Goal: Task Accomplishment & Management: Manage account settings

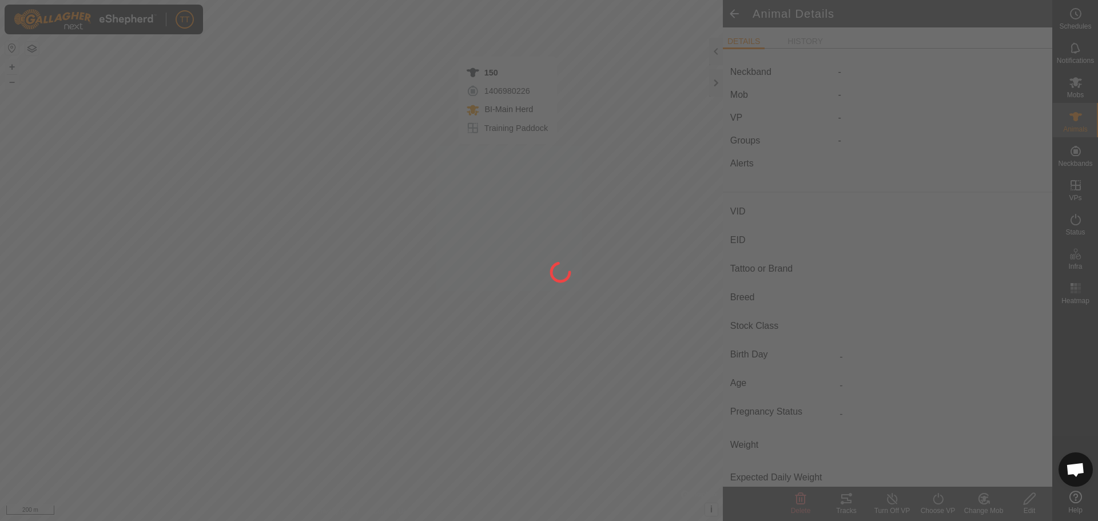
type input "150"
type input "124000182036139"
type input "Y"
type input "Mixed"
type input "Heifer"
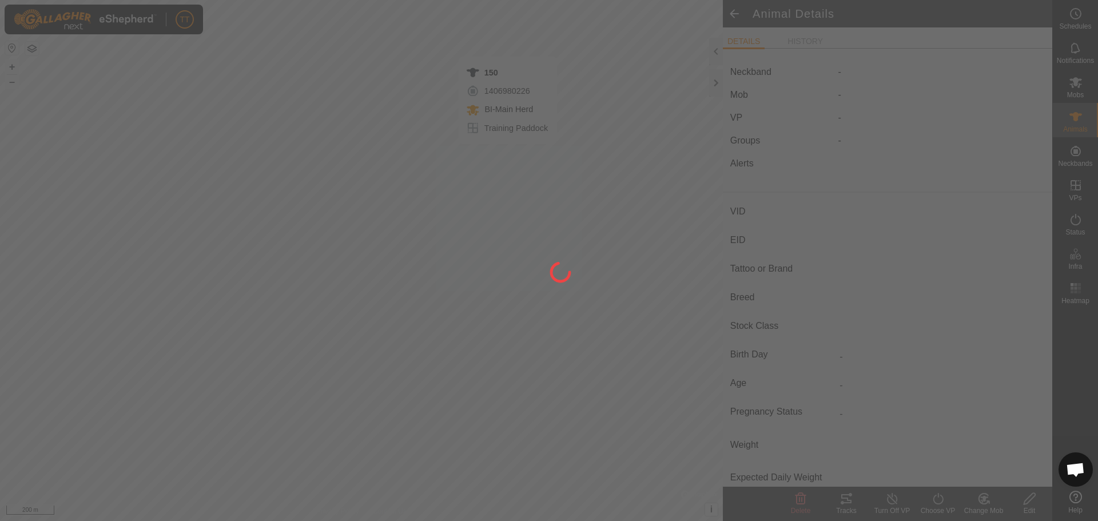
type input "0 kg"
type input "-"
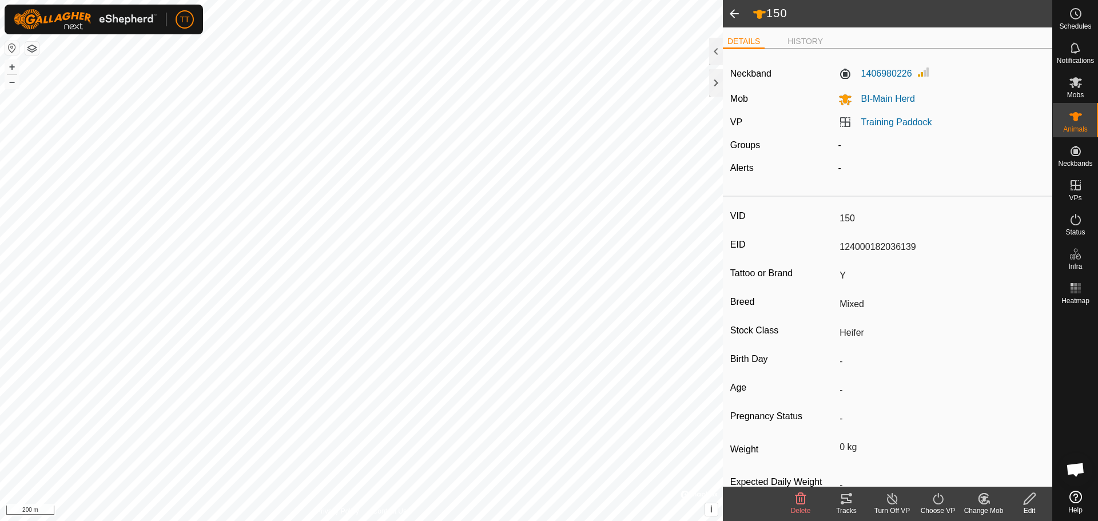
click at [853, 499] on icon at bounding box center [847, 499] width 14 height 14
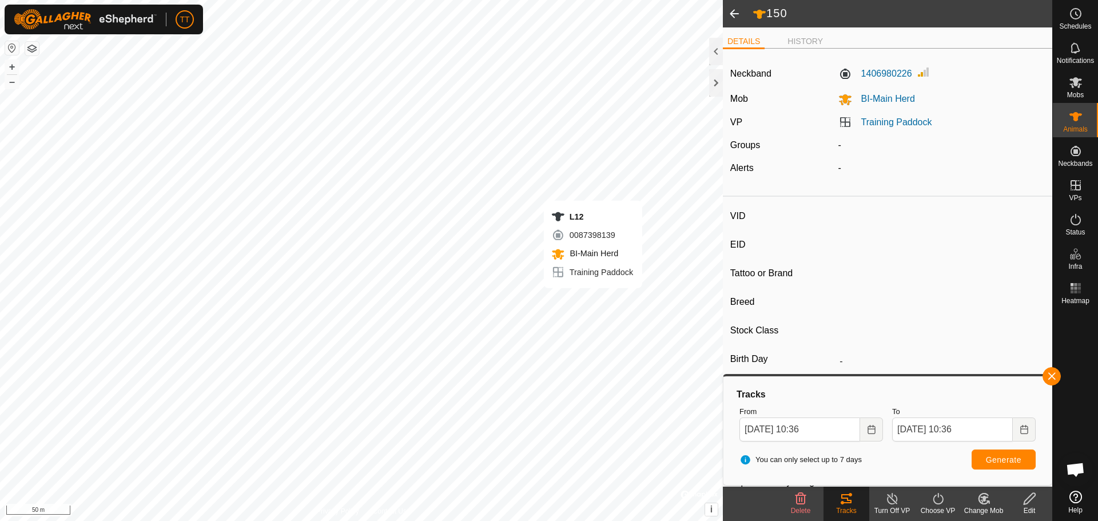
type input "L12"
type input "124000190890650"
type input "Y"
type input "Mixed"
type input "Heifer"
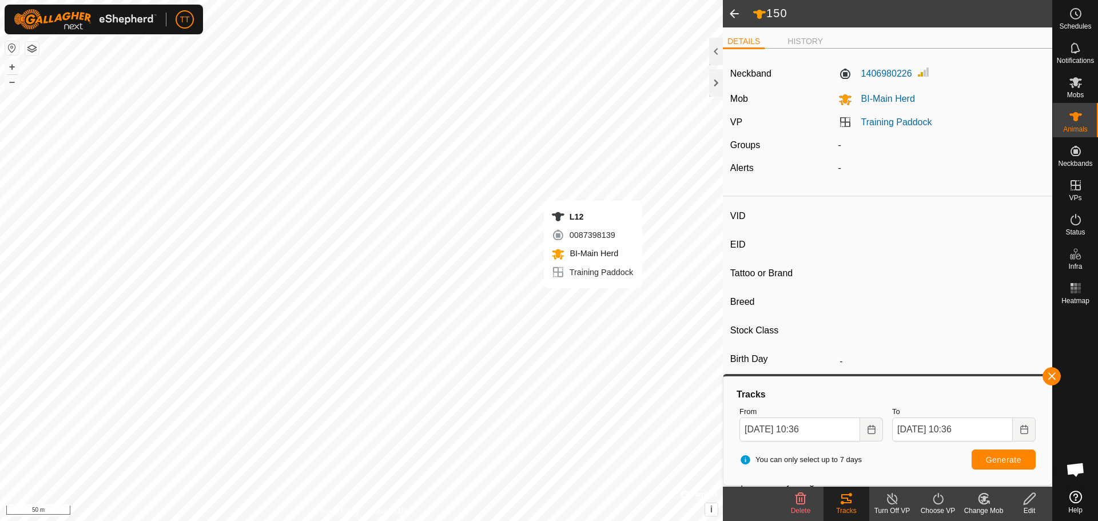
type input "01/2023"
type input "2 years 9 months"
type input "0 kg"
type input "-"
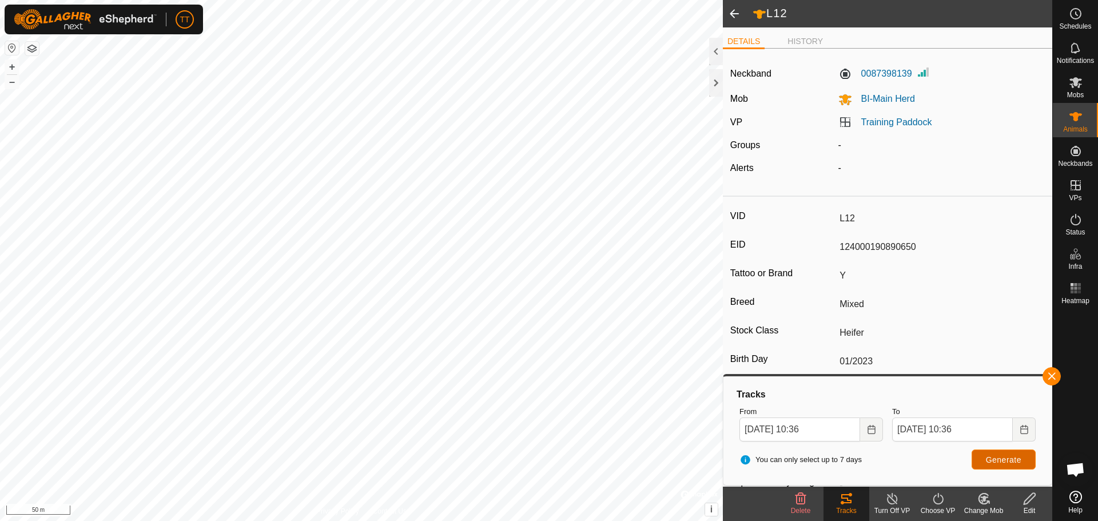
click at [979, 466] on button "Generate" at bounding box center [1004, 460] width 64 height 20
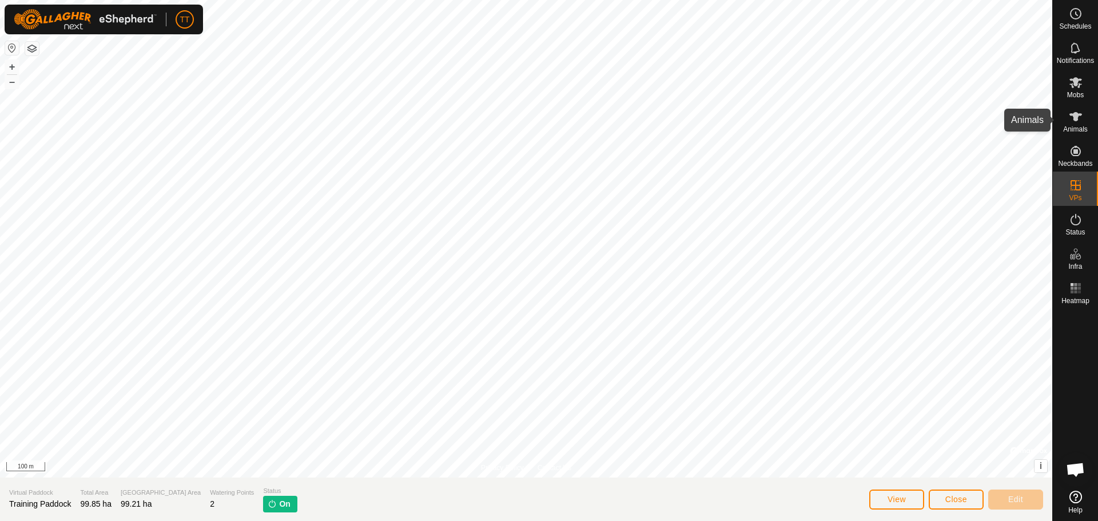
click at [1088, 120] on div "Animals" at bounding box center [1075, 120] width 45 height 34
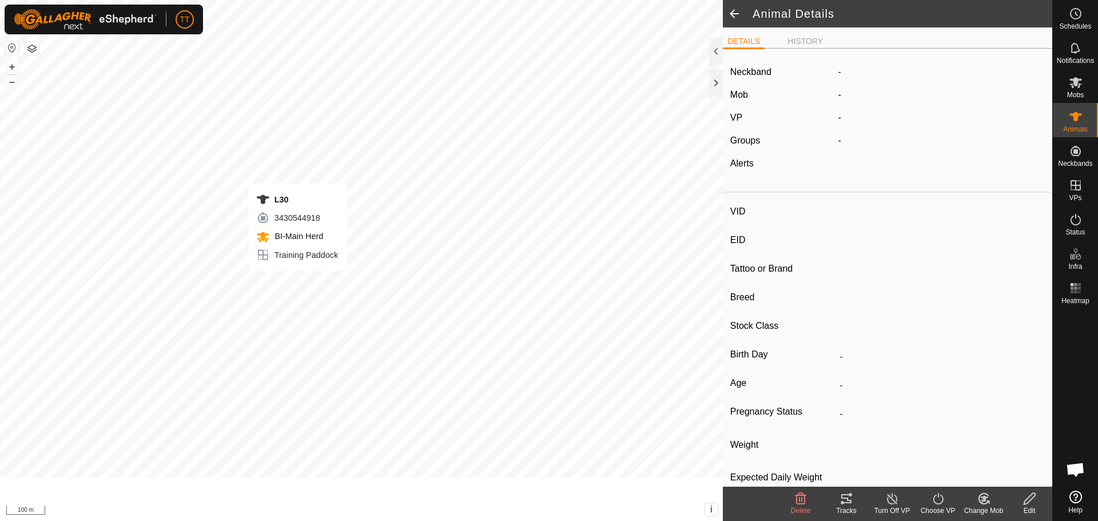
type input "L30"
type input "124000190890632"
type input "Y"
type input "Mixed"
type input "Heifer"
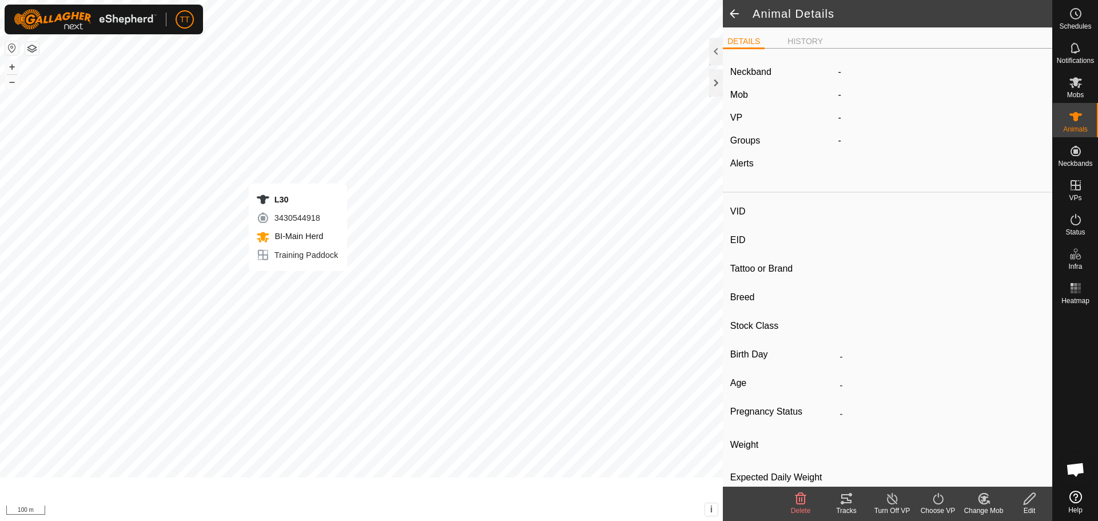
type input "01/2023"
type input "2 years 9 months"
type input "0 kg"
type input "-"
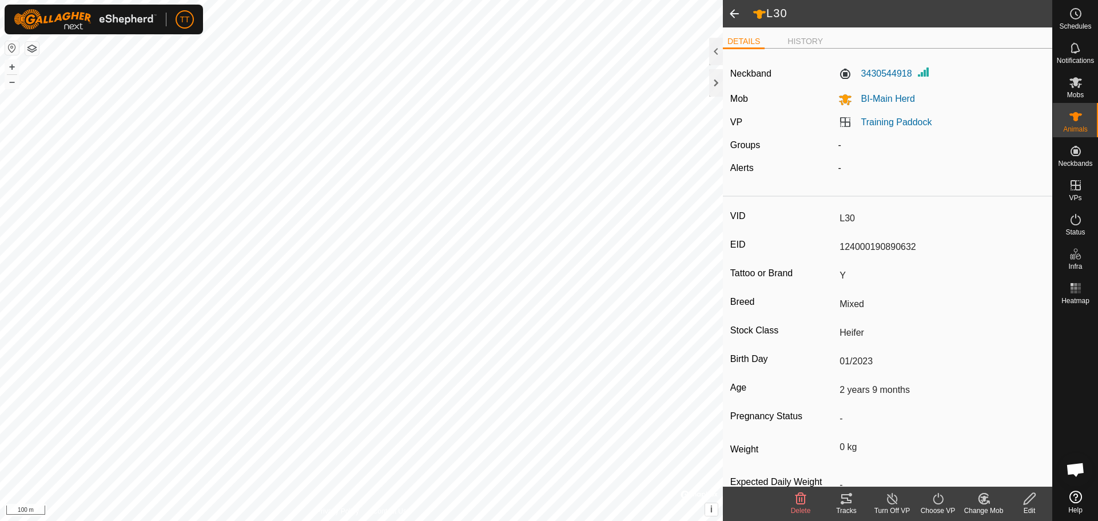
click at [848, 499] on icon at bounding box center [846, 498] width 10 height 9
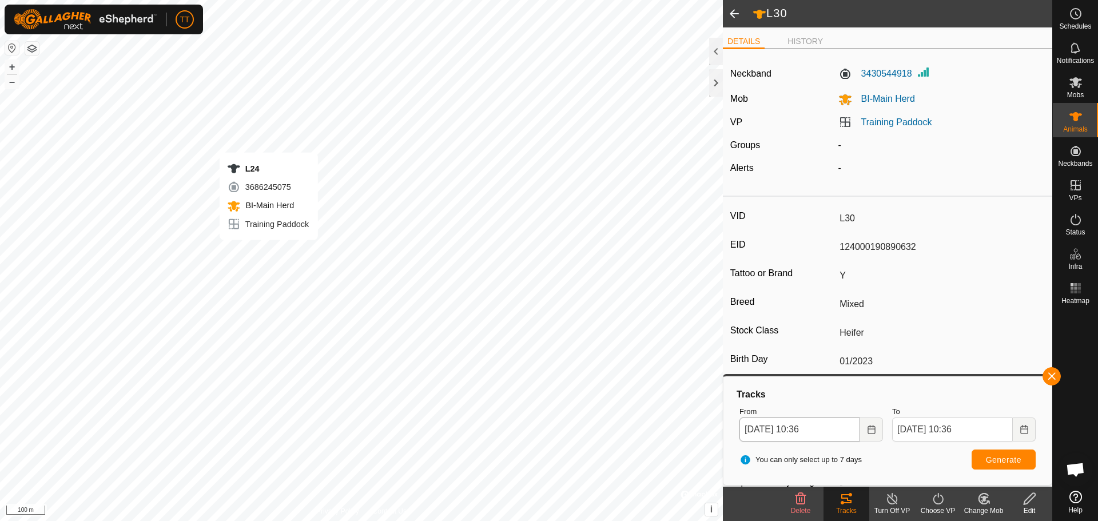
type input "-"
type input "L24"
type input "124000190890620"
type input "Y"
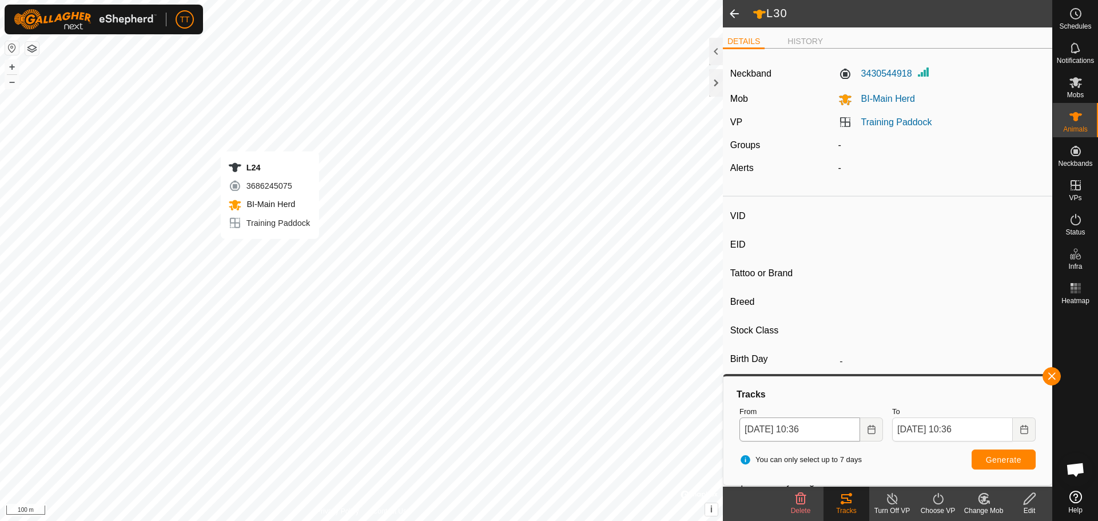
type input "Mixed"
type input "Heifer"
type input "0 kg"
type input "-"
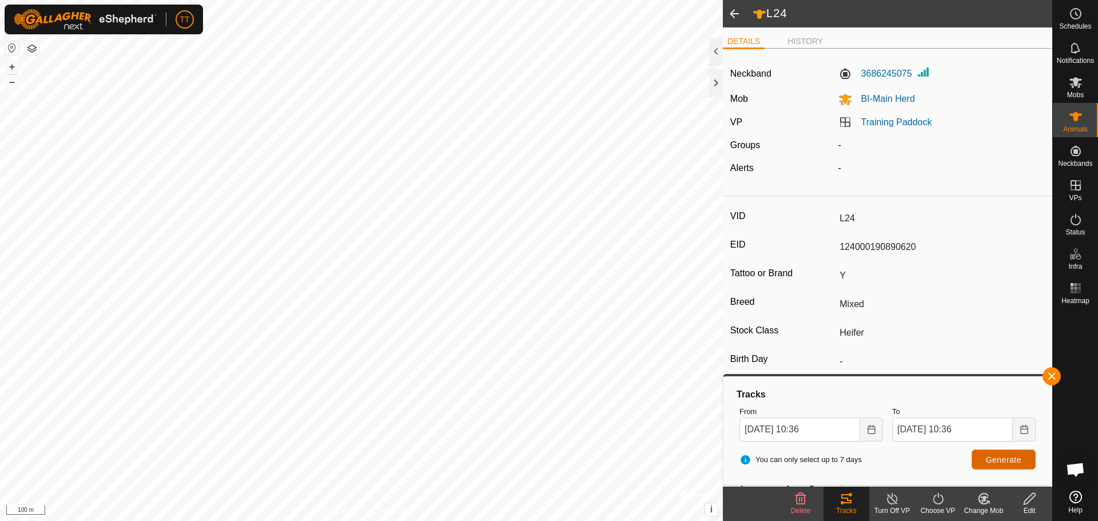
click at [1018, 462] on span "Generate" at bounding box center [1003, 459] width 35 height 9
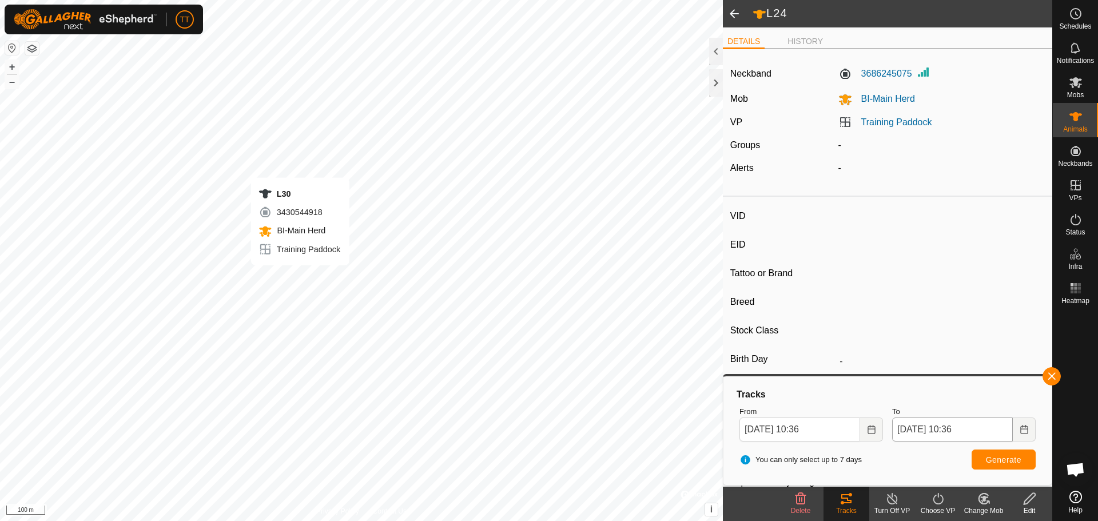
type input "L30"
type input "124000190890632"
type input "Y"
type input "Mixed"
type input "Heifer"
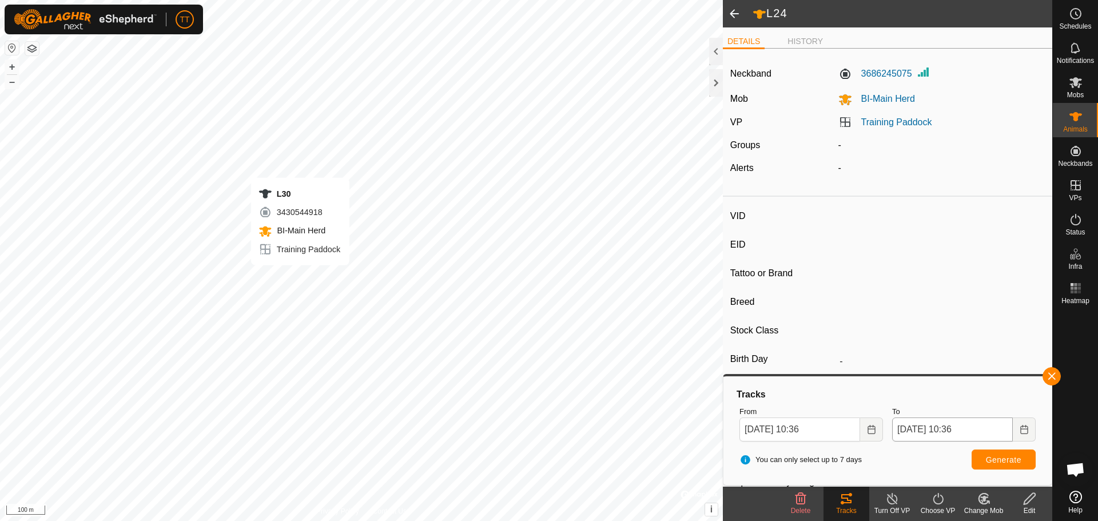
type input "01/2023"
type input "2 years 9 months"
type input "0 kg"
type input "-"
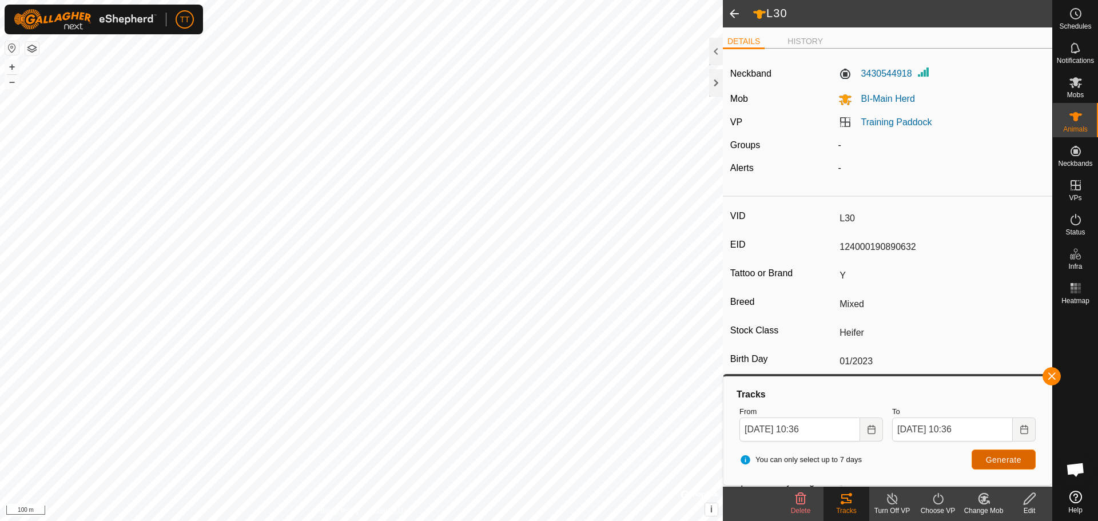
click at [1002, 459] on span "Generate" at bounding box center [1003, 459] width 35 height 9
type input "-"
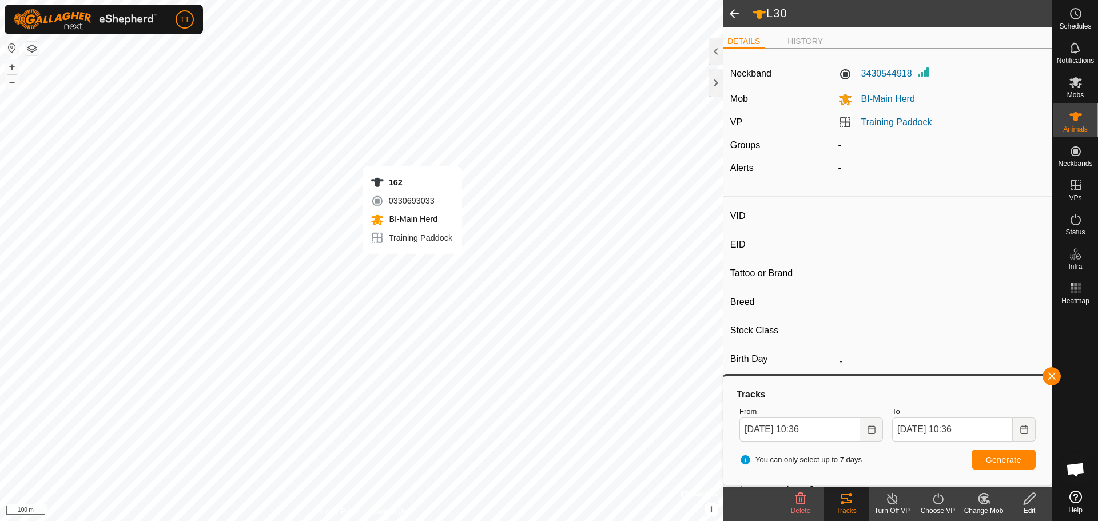
type input "162"
type input "124000190890106"
type input "Y"
type input "Mixed"
type input "Heifer"
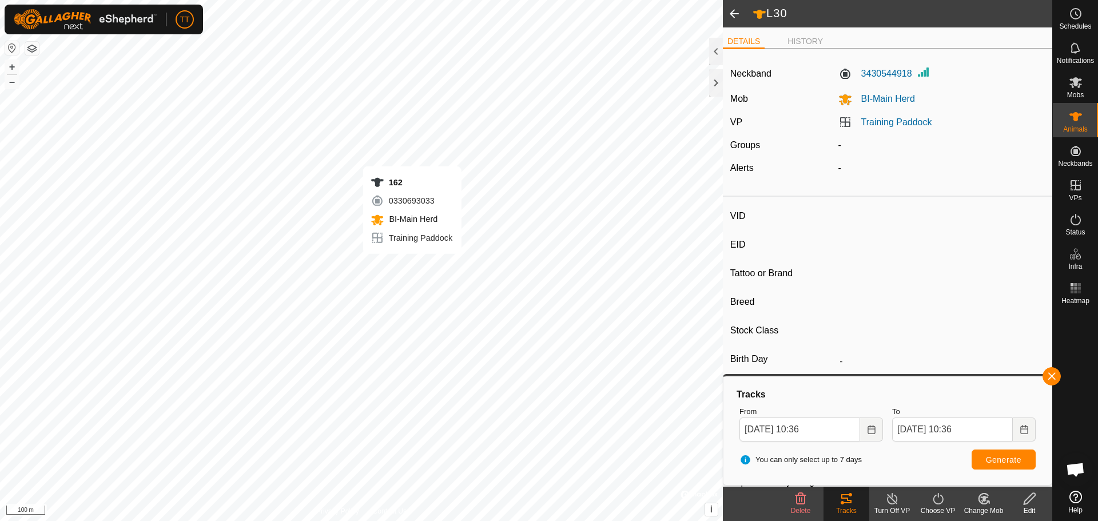
type input "0 kg"
type input "-"
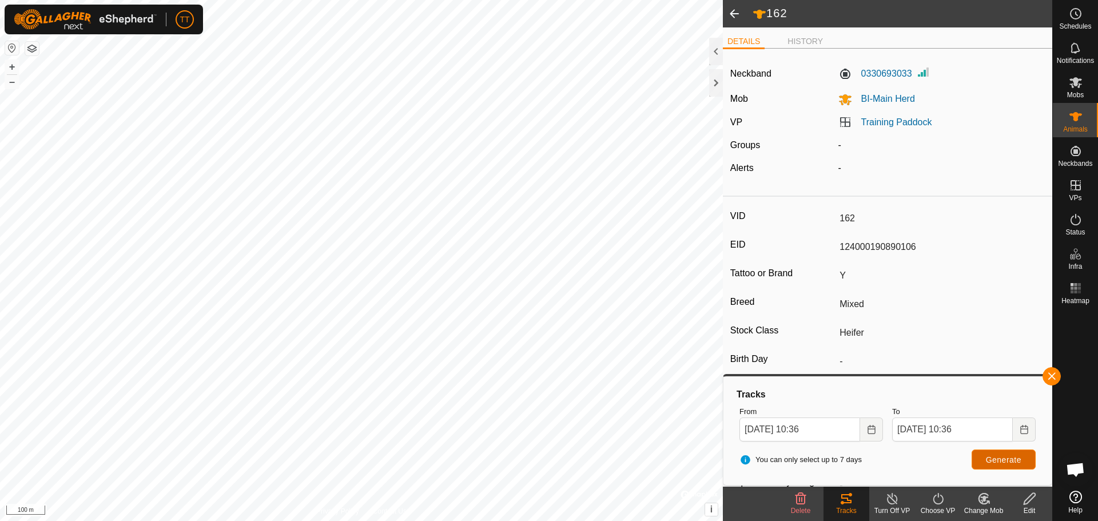
click at [999, 459] on span "Generate" at bounding box center [1003, 459] width 35 height 9
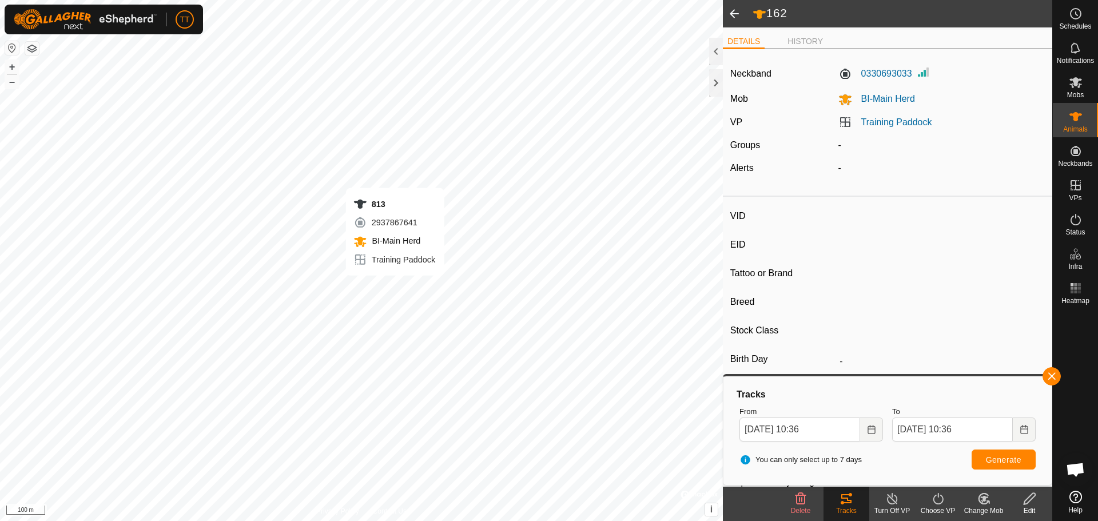
type input "813"
type input "124000182036129"
type input "Y"
type input "Mixed"
type input "Heifer"
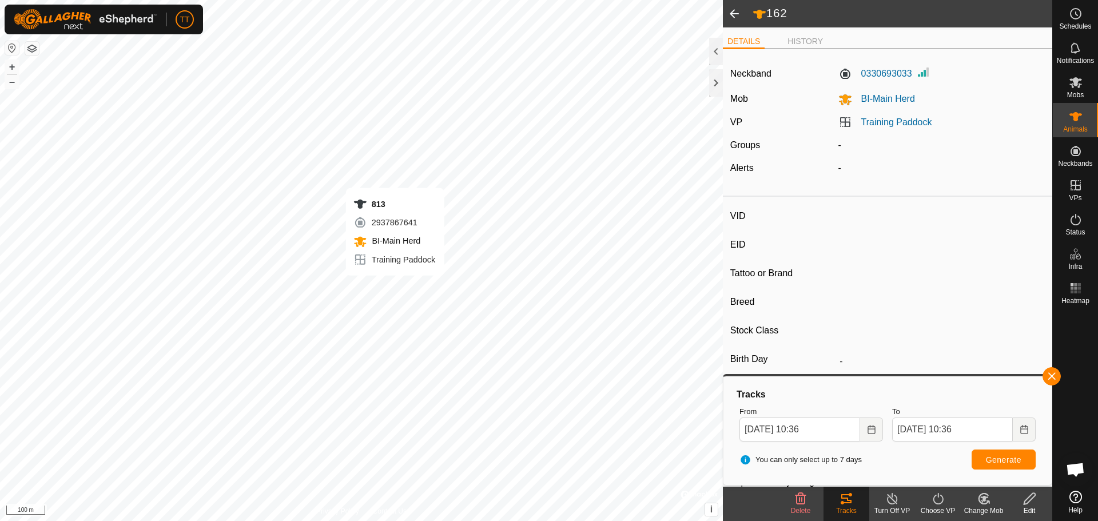
type input "0 kg"
type input "-"
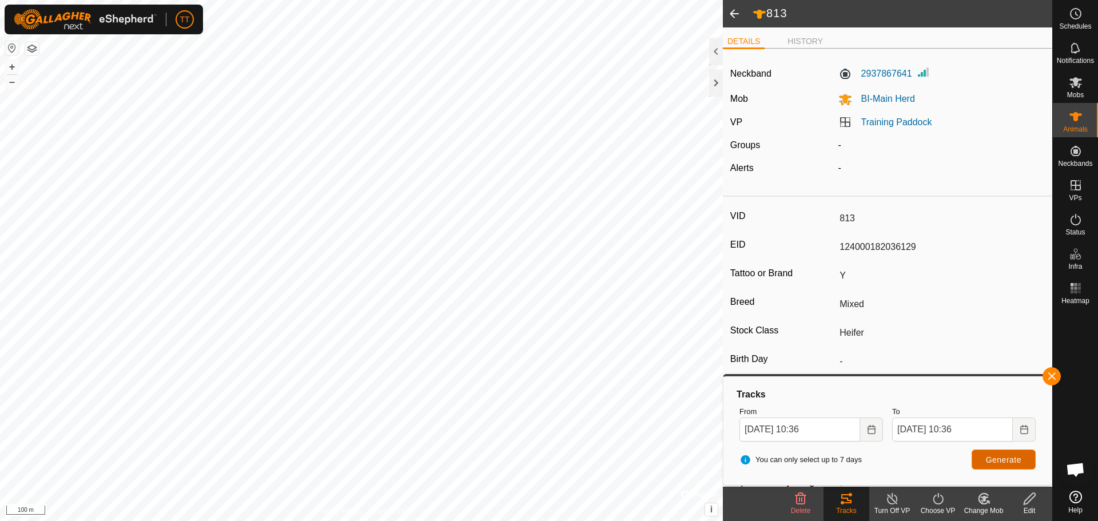
click at [1012, 460] on span "Generate" at bounding box center [1003, 459] width 35 height 9
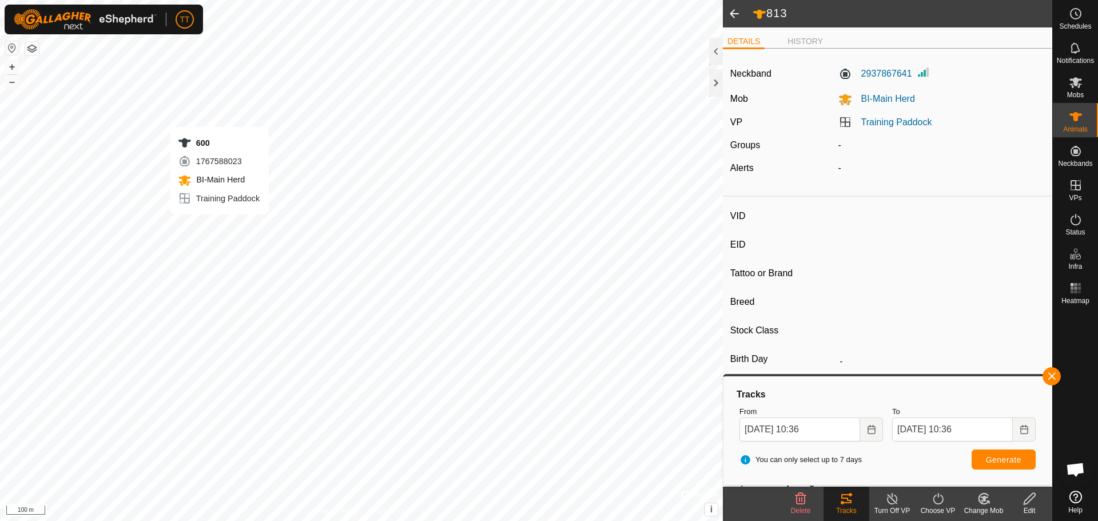
type input "600"
type input "124000182036136"
type input "Y"
type input "Mixed"
type input "Heifer"
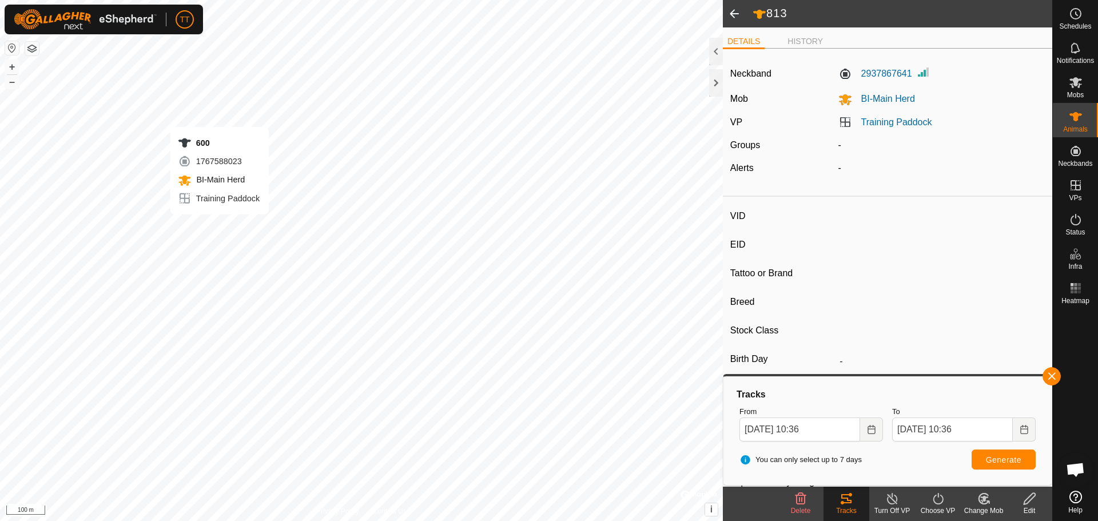
type input "0 kg"
type input "-"
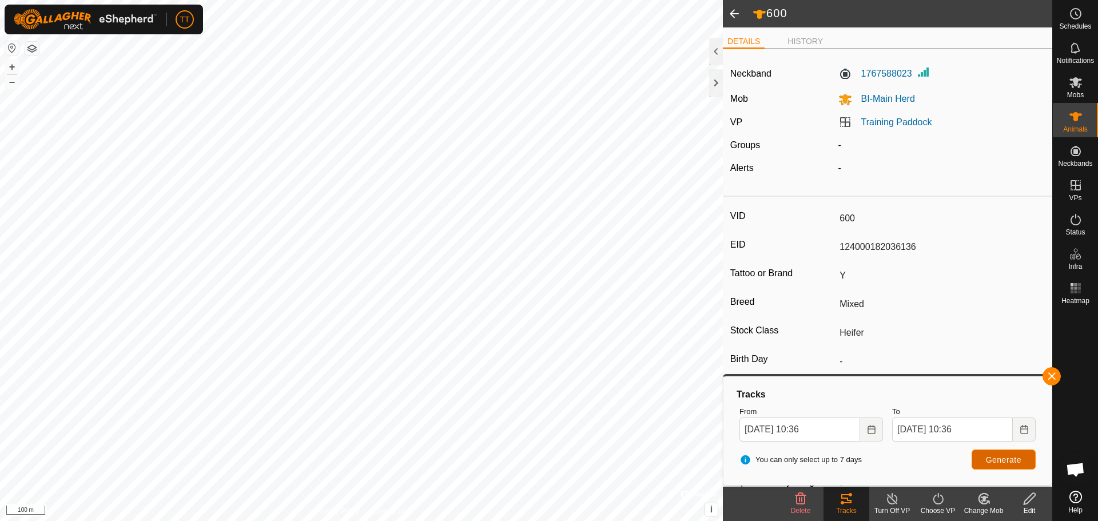
click at [995, 458] on span "Generate" at bounding box center [1003, 459] width 35 height 9
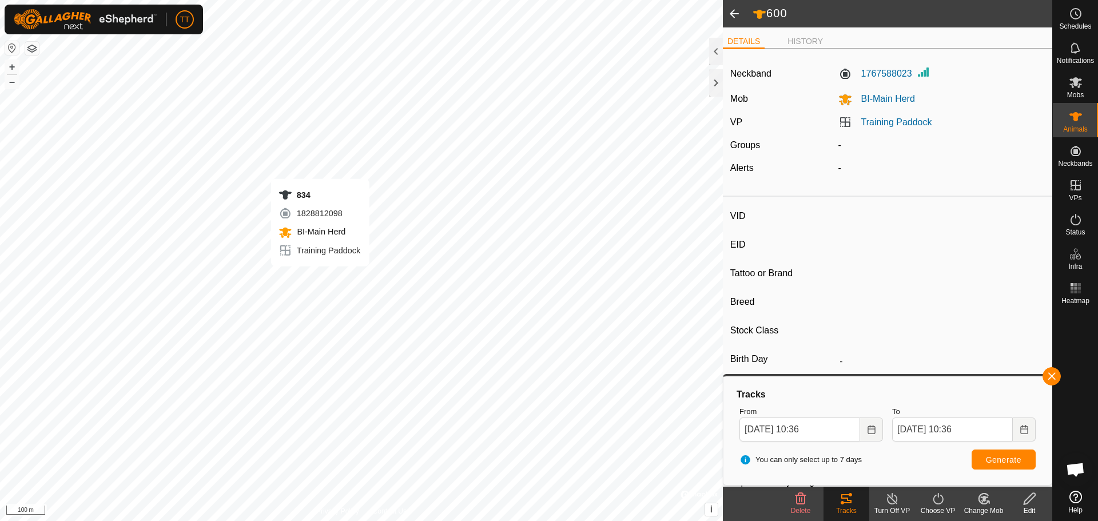
type input "834"
type input "124000204202887"
type input "Y"
type input "Mixed"
type input "Heifer"
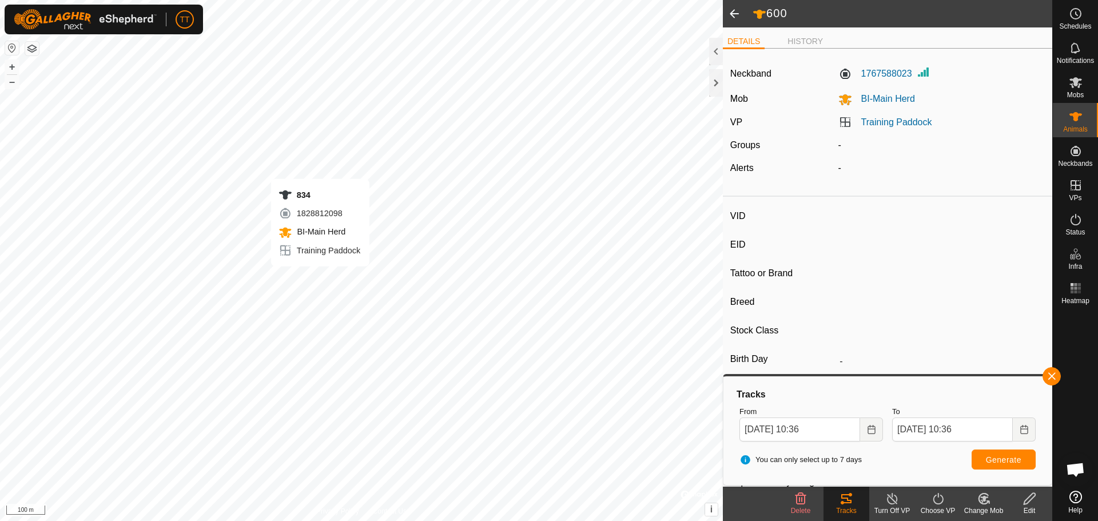
type input "0 kg"
type input "-"
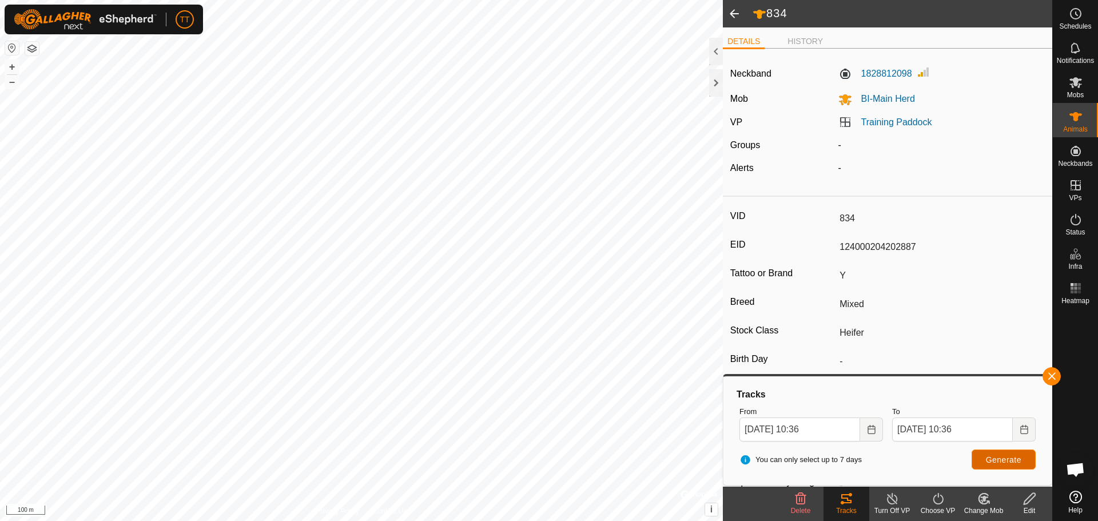
click at [1015, 455] on span "Generate" at bounding box center [1003, 459] width 35 height 9
click at [1082, 289] on icon at bounding box center [1076, 288] width 14 height 14
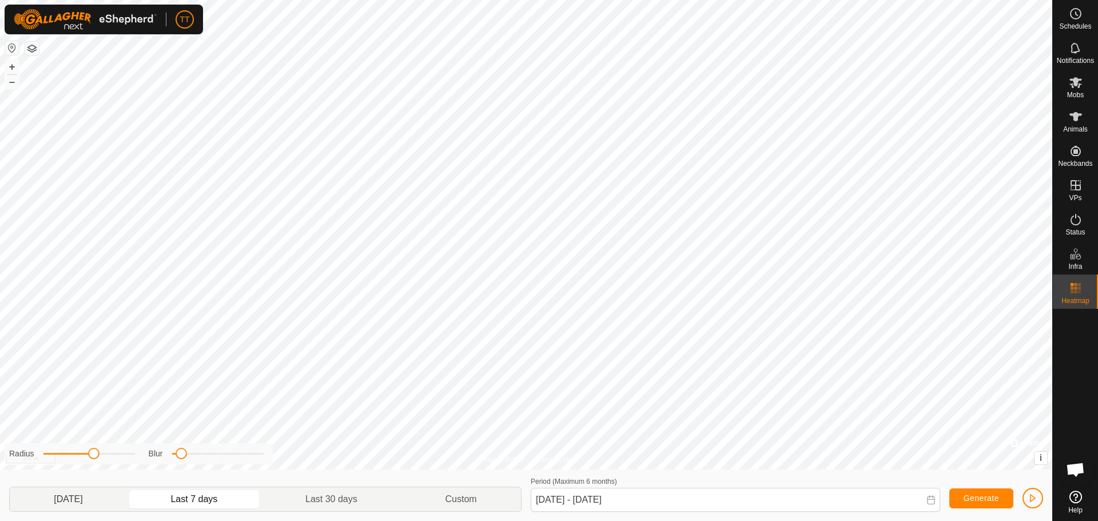
click at [93, 498] on p-togglebutton "[DATE]" at bounding box center [68, 499] width 117 height 24
type input "[DATE] - [DATE]"
drag, startPoint x: 92, startPoint y: 454, endPoint x: 146, endPoint y: 457, distance: 55.0
click at [141, 458] on div "Radius Blur" at bounding box center [139, 453] width 268 height 21
drag, startPoint x: 182, startPoint y: 456, endPoint x: 229, endPoint y: 453, distance: 47.6
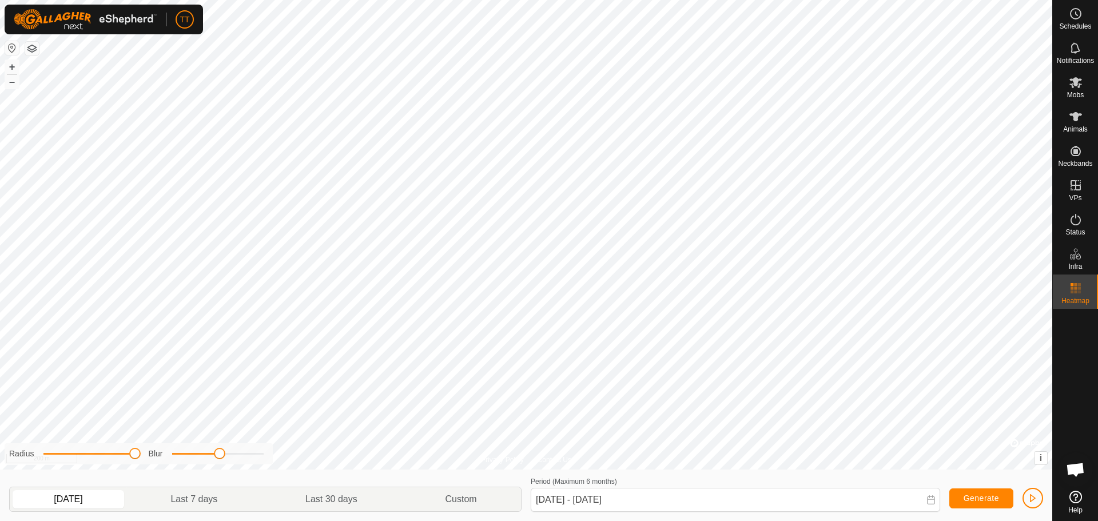
click at [217, 473] on div "Radius Blur [DATE] Last 7 days Last 30 days Custom Period (Maximum 6 months) [D…" at bounding box center [526, 495] width 1052 height 51
drag, startPoint x: 136, startPoint y: 453, endPoint x: 80, endPoint y: 462, distance: 56.1
click at [80, 462] on div "Radius Blur" at bounding box center [139, 453] width 268 height 21
drag, startPoint x: 229, startPoint y: 457, endPoint x: 198, endPoint y: 461, distance: 31.7
click at [198, 461] on div "Radius Blur" at bounding box center [139, 453] width 268 height 21
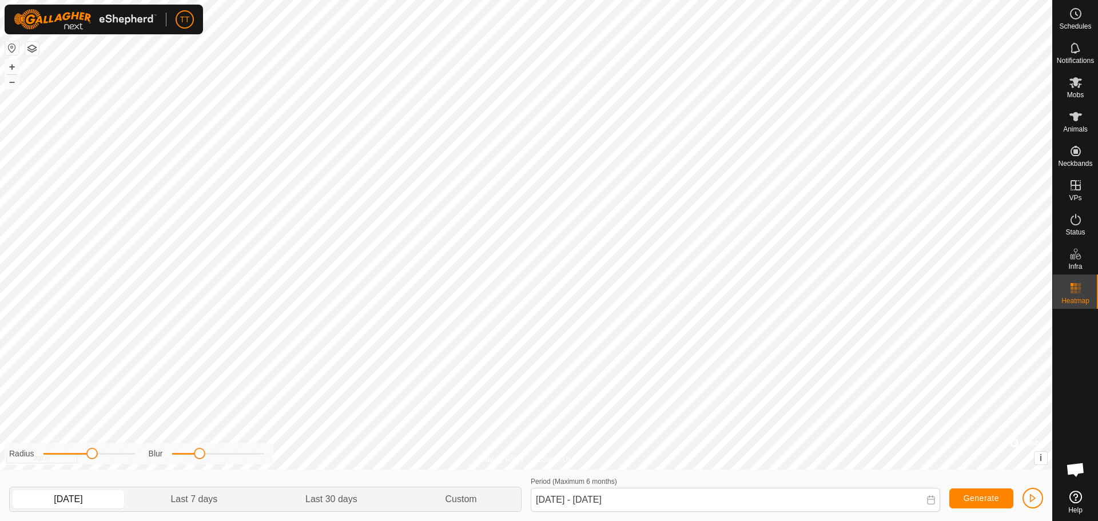
click at [88, 458] on span at bounding box center [91, 453] width 11 height 11
click at [1085, 292] on es-heatmap-svg-icon at bounding box center [1076, 288] width 21 height 18
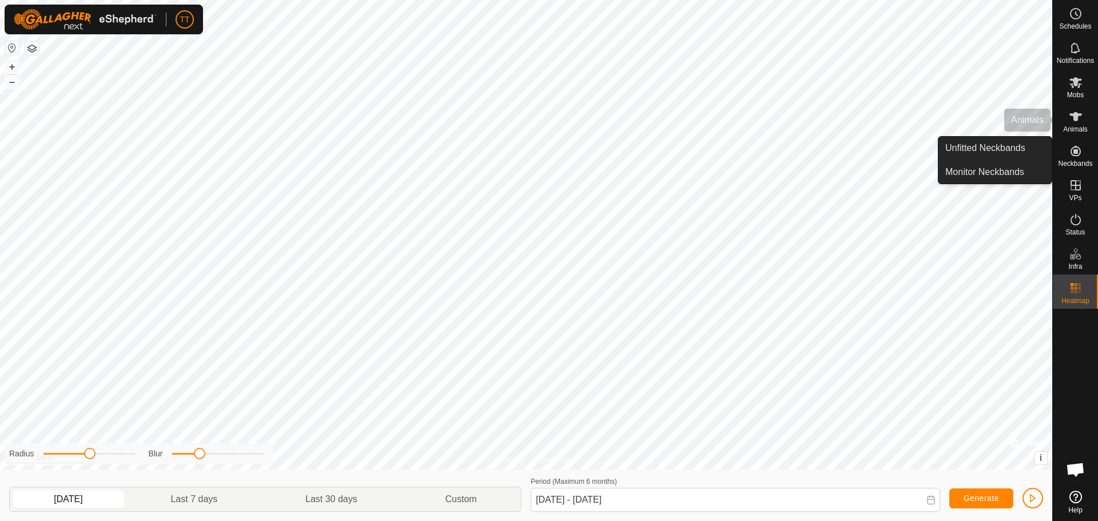
click at [1078, 119] on icon at bounding box center [1076, 116] width 13 height 9
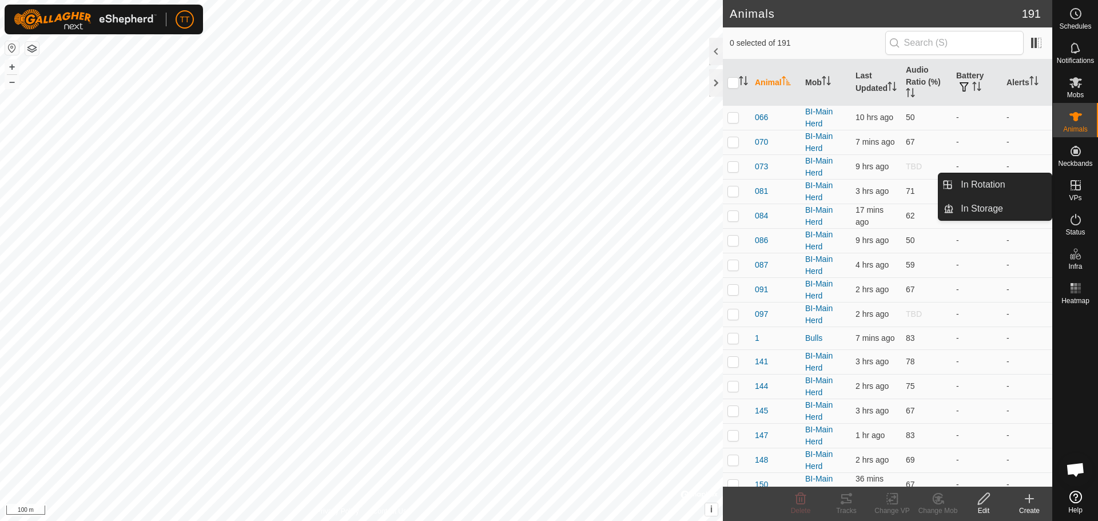
click at [1078, 192] on icon at bounding box center [1076, 185] width 14 height 14
click at [985, 188] on link "In Rotation" at bounding box center [1003, 184] width 98 height 23
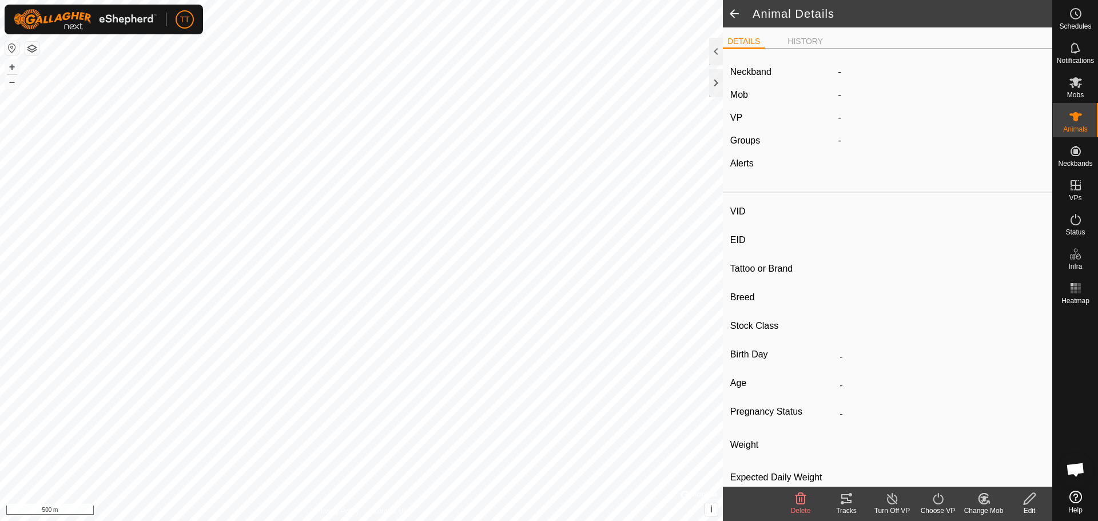
type input "433"
type input "124000179564864"
type input "-"
type input "Red Angus"
type input "Heifer"
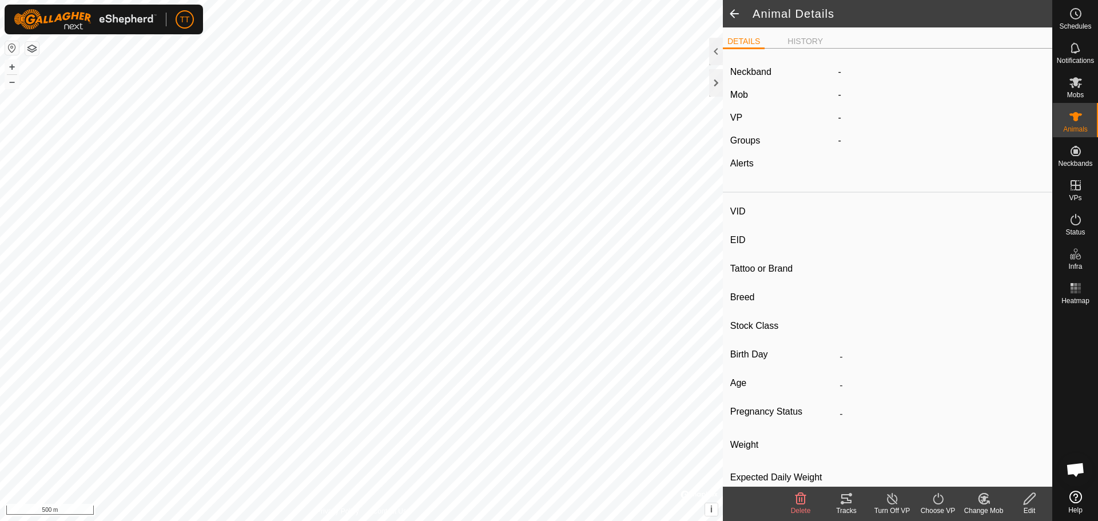
type input "01/2024"
type input "1 year 9 months"
type input "0 kg"
type input "-"
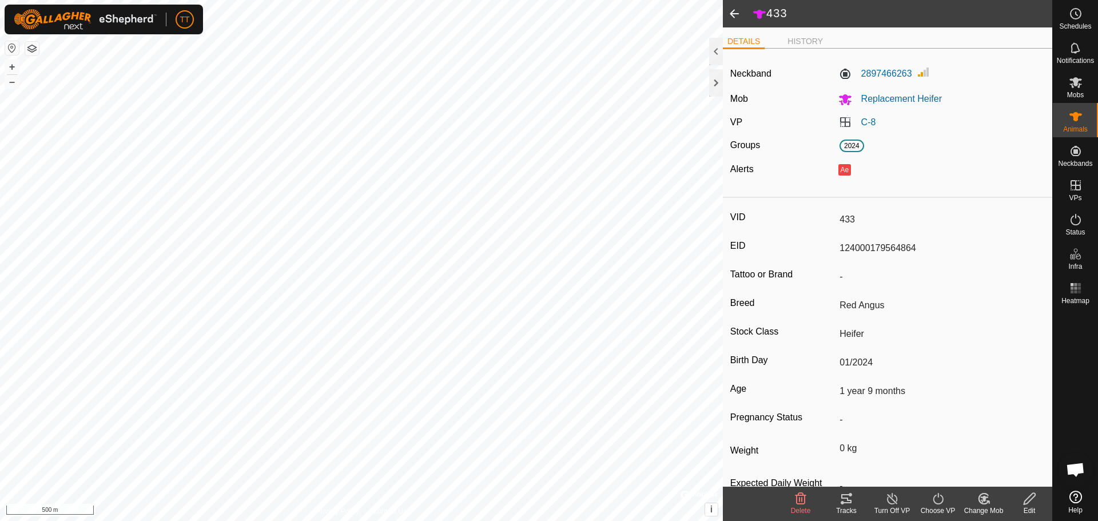
click at [840, 498] on icon at bounding box center [847, 499] width 14 height 14
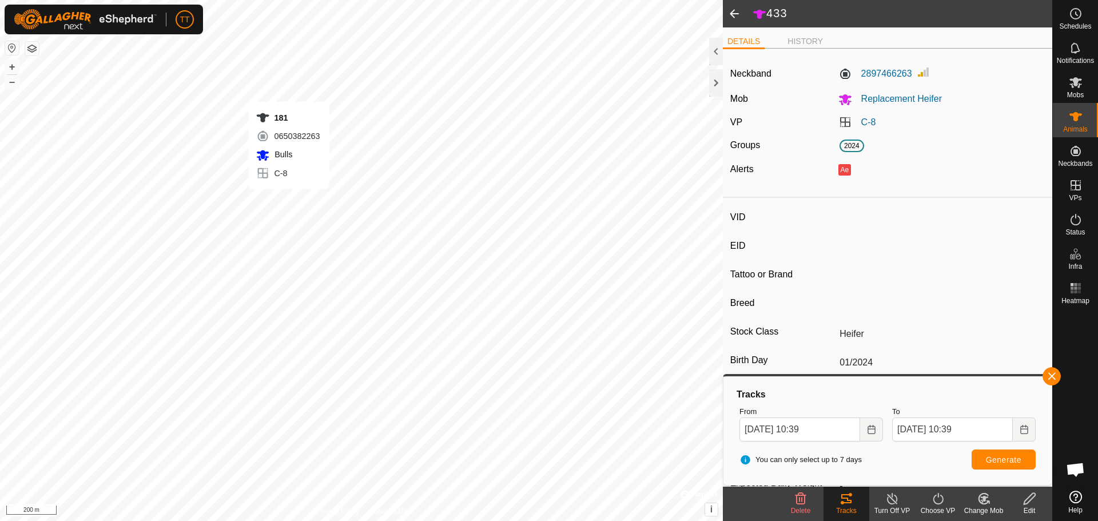
type input "-"
type input "181"
type input "124000179564973"
type input "77"
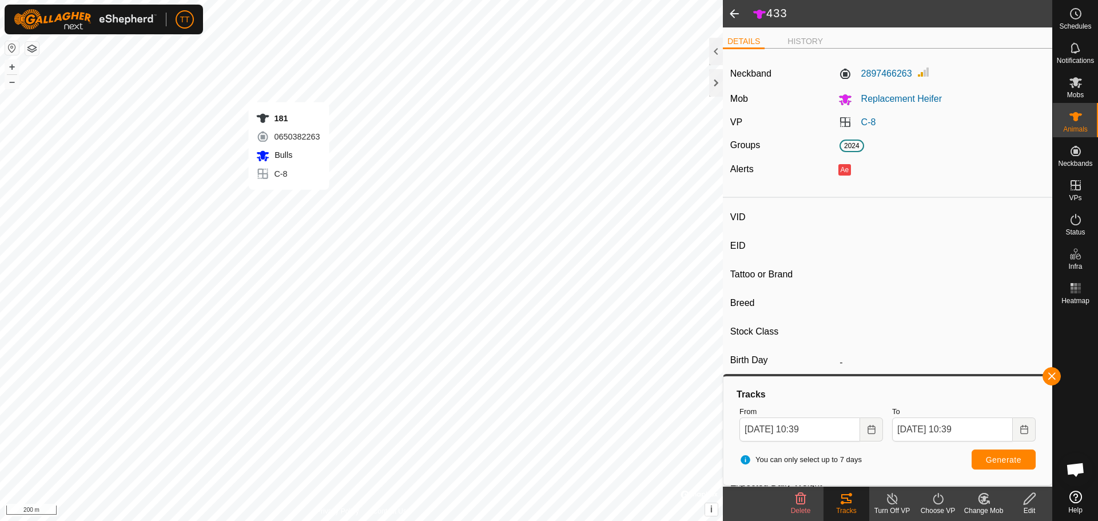
type input "Angus Cross"
type input "Bull"
type input "01/2022"
type input "3 years 9 months"
type input "0 kg"
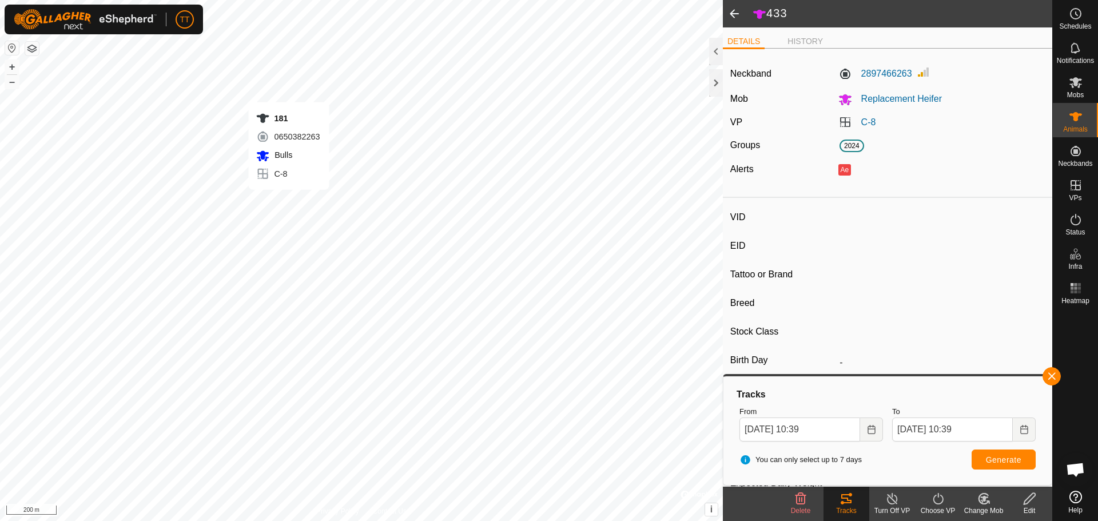
type input "-"
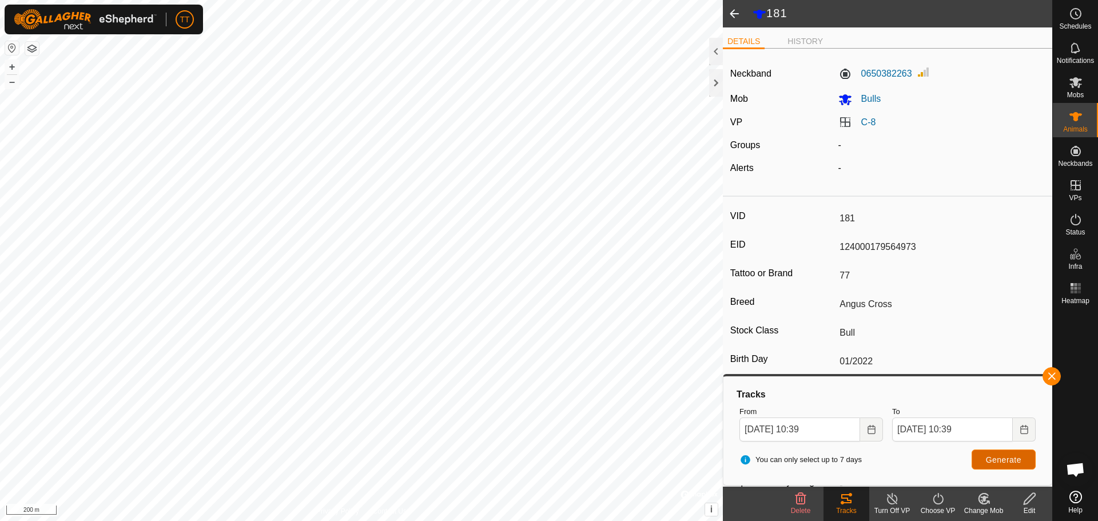
click at [979, 456] on button "Generate" at bounding box center [1004, 460] width 64 height 20
type input "-"
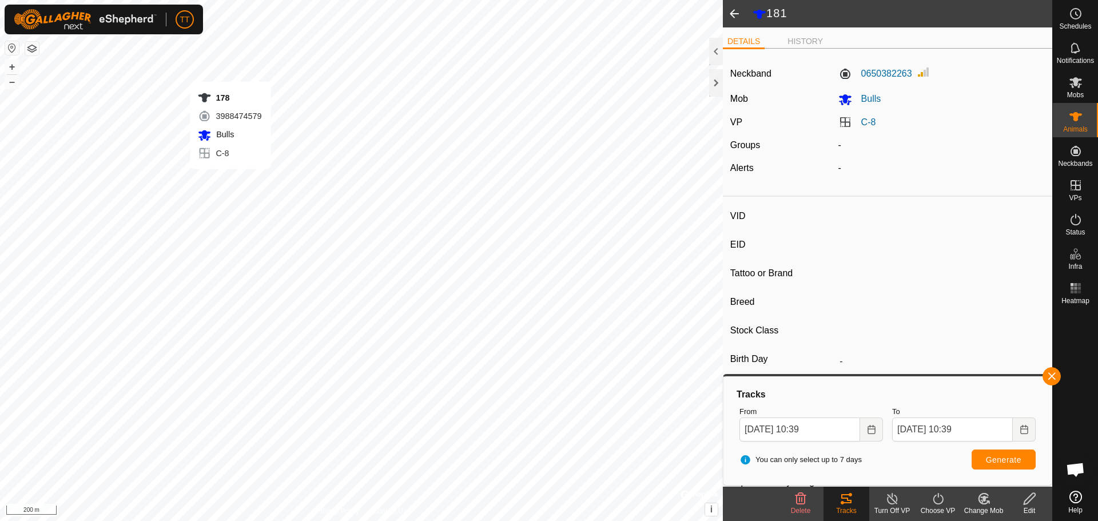
type input "178"
type input "124000198991594"
type input "77"
type input "Angus Cross"
type input "Bull"
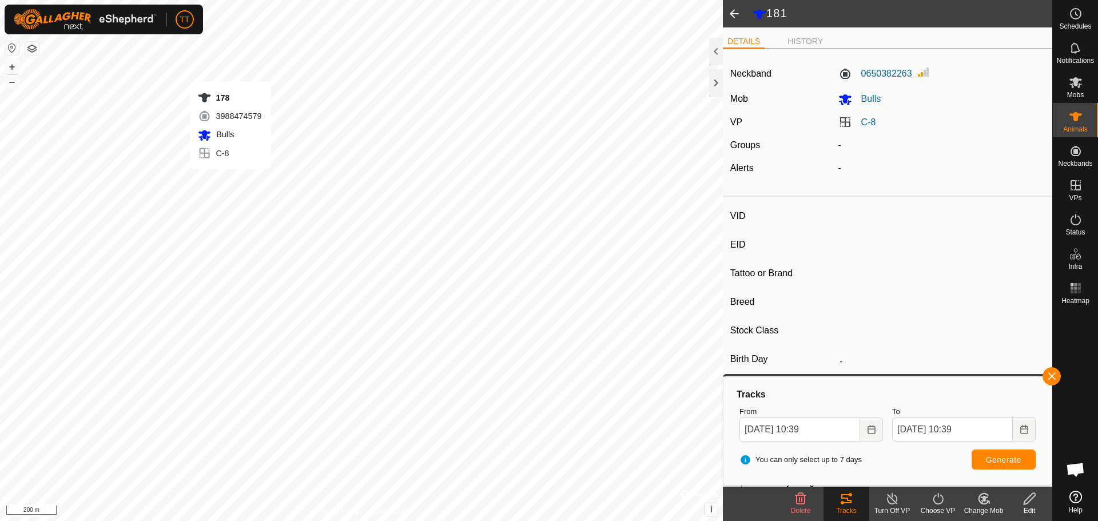
type input "01/2020"
type input "5 years 10 months"
type input "0 kg"
type input "-"
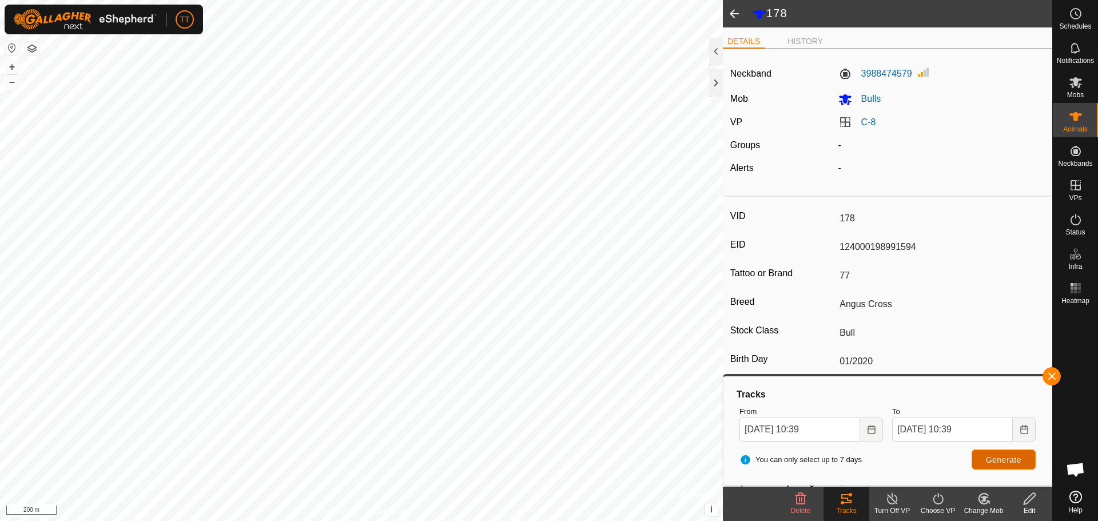
click at [993, 459] on span "Generate" at bounding box center [1003, 459] width 35 height 9
type input "-"
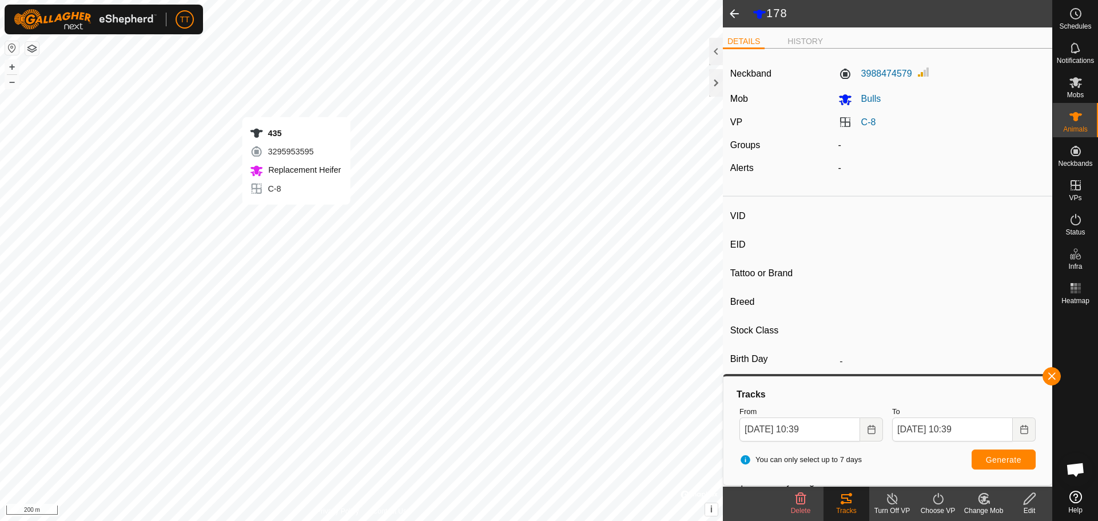
type input "435"
type input "124000179564927"
type input "-"
type input "Red Angus"
type input "Heifer"
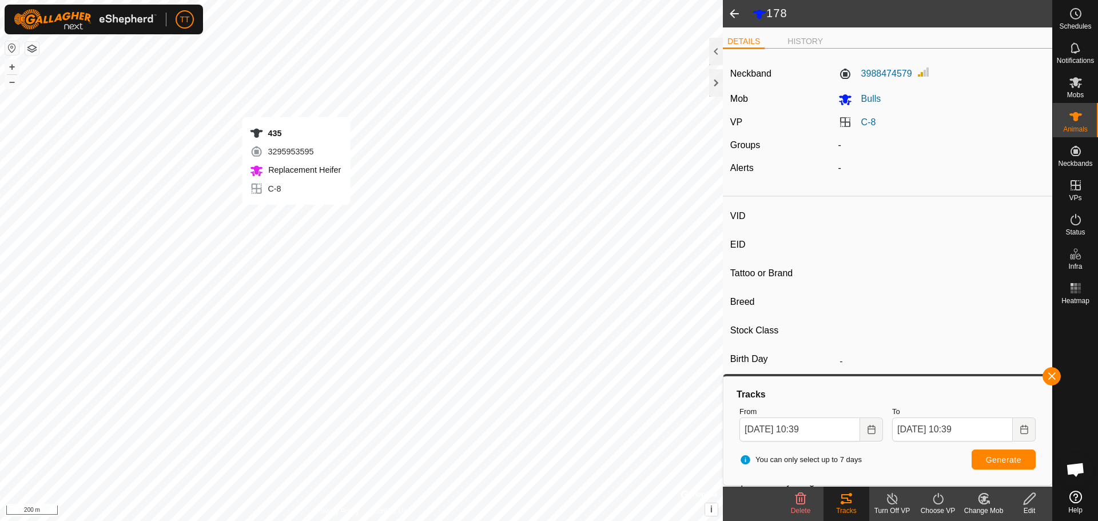
type input "01/2024"
type input "1 year 9 months"
type input "0 kg"
type input "-"
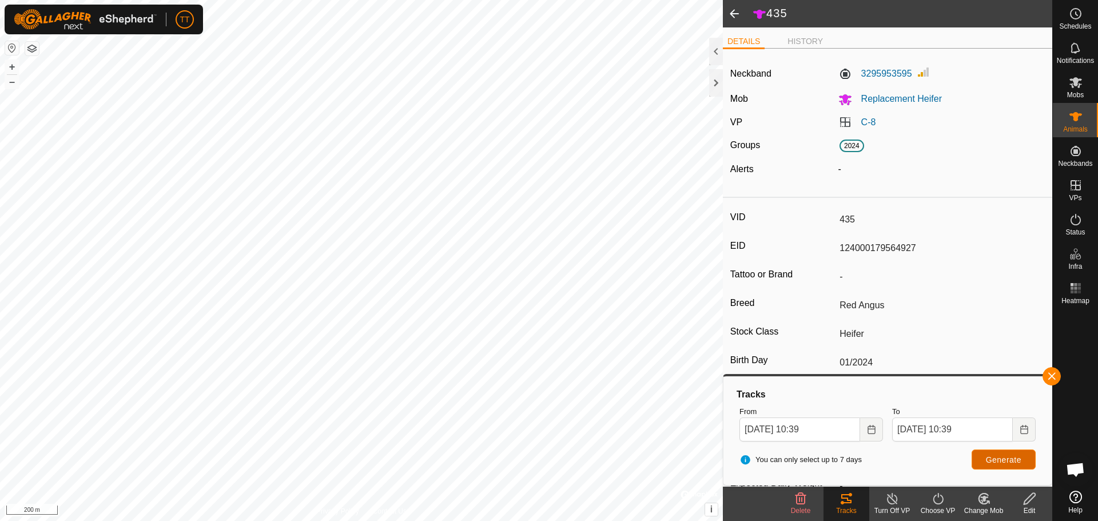
click at [991, 459] on span "Generate" at bounding box center [1003, 459] width 35 height 9
type input "-"
type input "442"
type input "124000179564938"
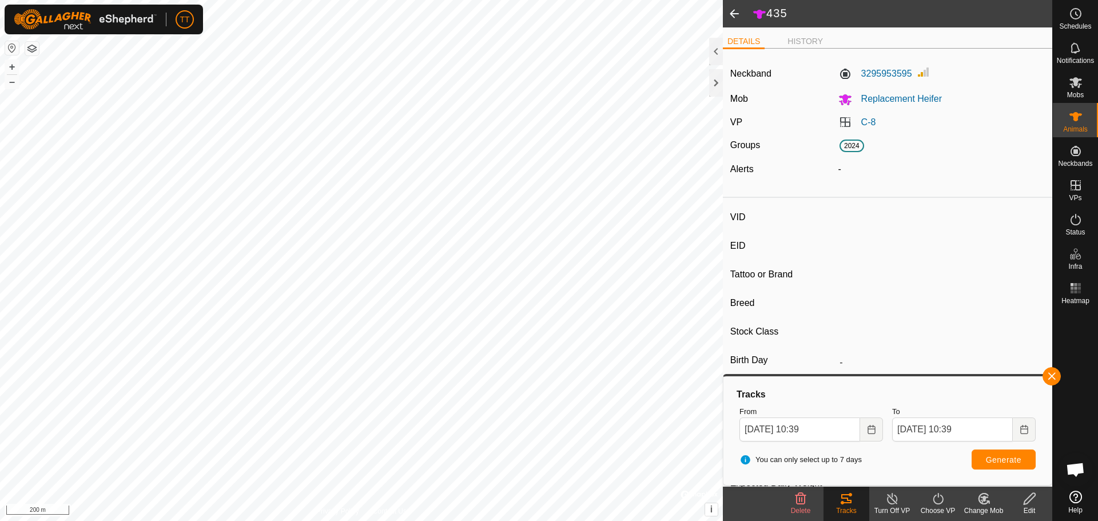
type input "-"
type input "Red Angus"
type input "Heifer"
click at [999, 457] on span "Generate" at bounding box center [1003, 459] width 35 height 9
click at [1051, 371] on button "button" at bounding box center [1052, 376] width 18 height 18
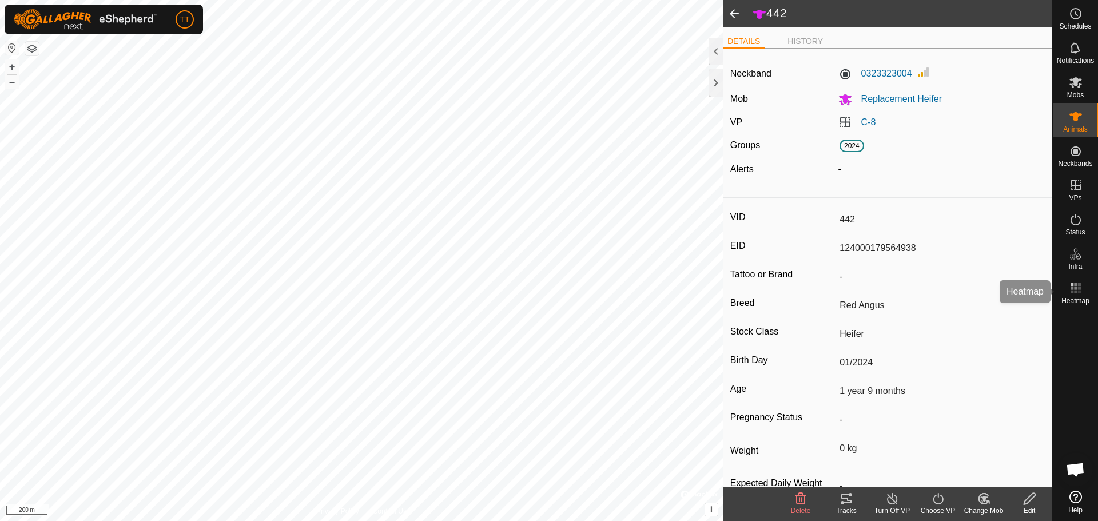
click at [1079, 297] on span "Heatmap" at bounding box center [1076, 300] width 28 height 7
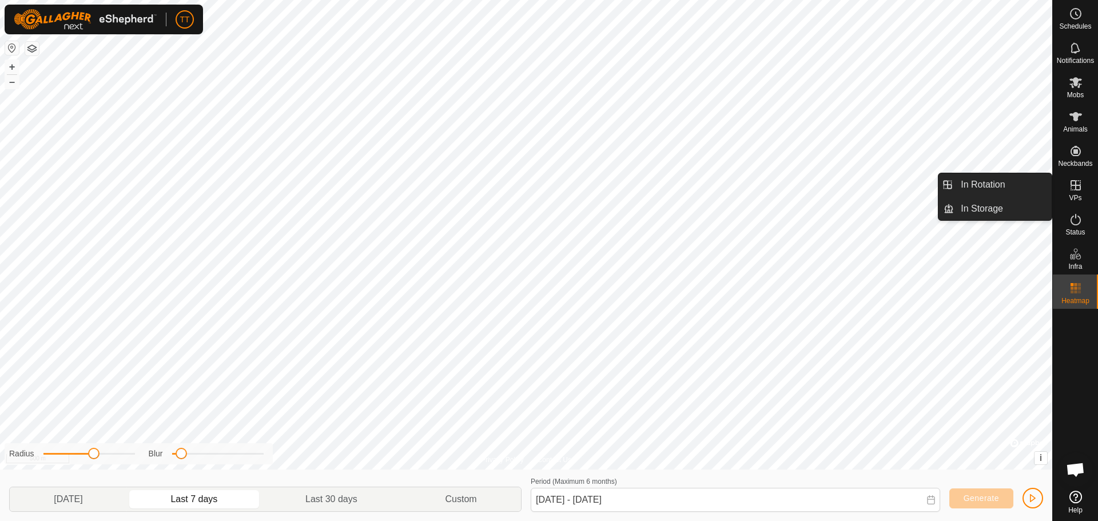
click at [1084, 181] on es-virtualpaddocks-svg-icon at bounding box center [1076, 185] width 21 height 18
click at [995, 187] on link "In Rotation" at bounding box center [1003, 184] width 98 height 23
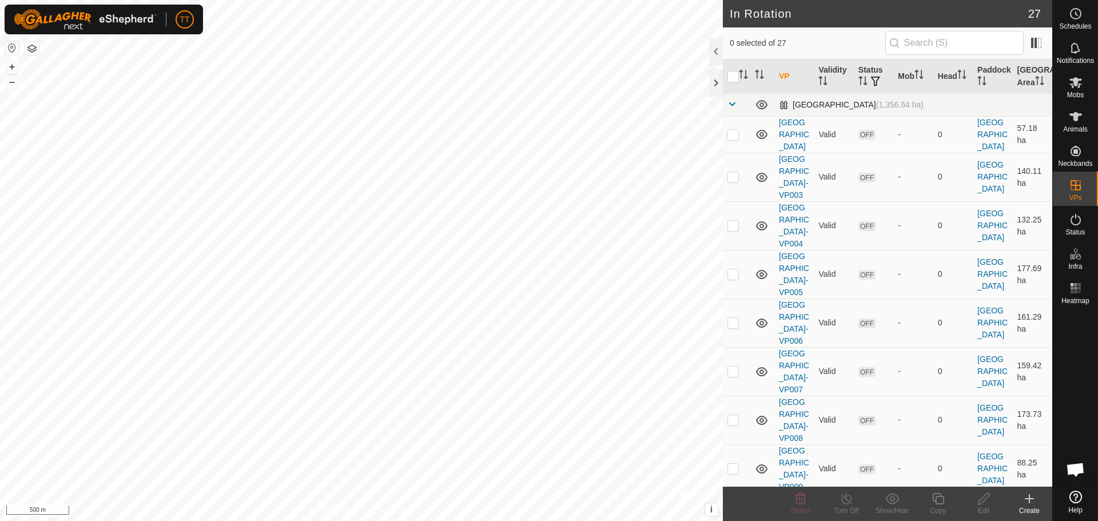
click at [733, 104] on span at bounding box center [732, 104] width 9 height 9
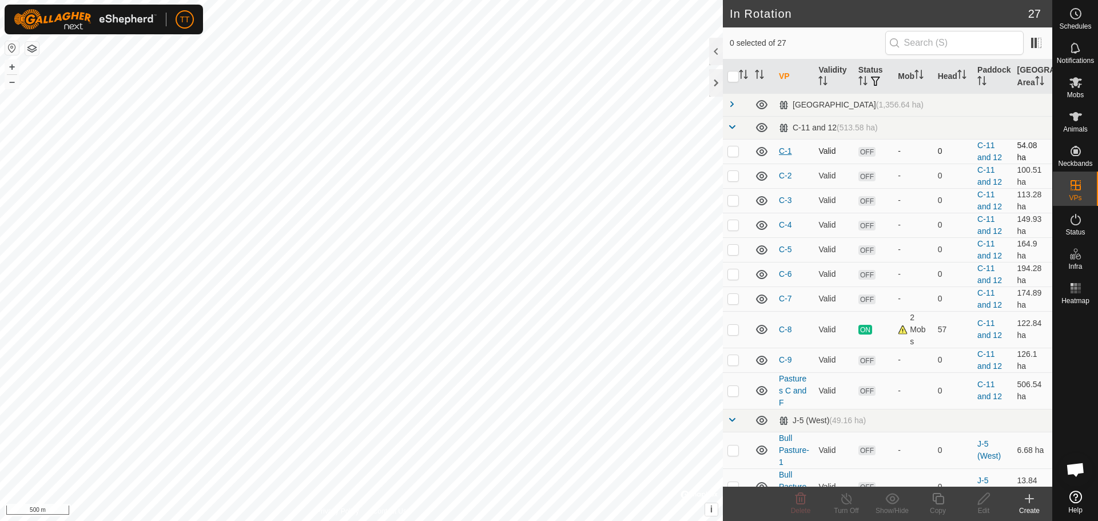
click at [789, 153] on link "C-1" at bounding box center [785, 150] width 13 height 9
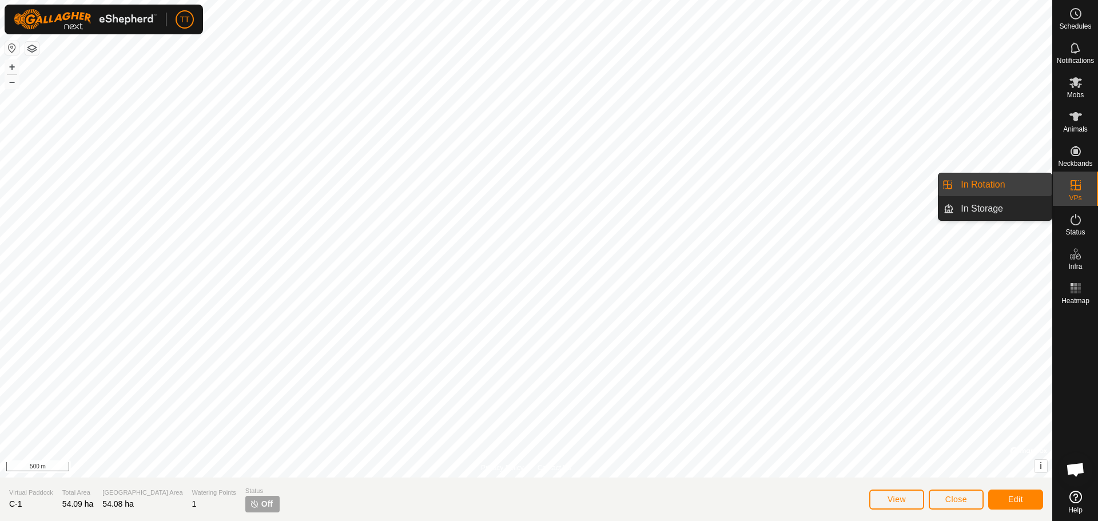
click at [1004, 182] on link "In Rotation" at bounding box center [1003, 184] width 98 height 23
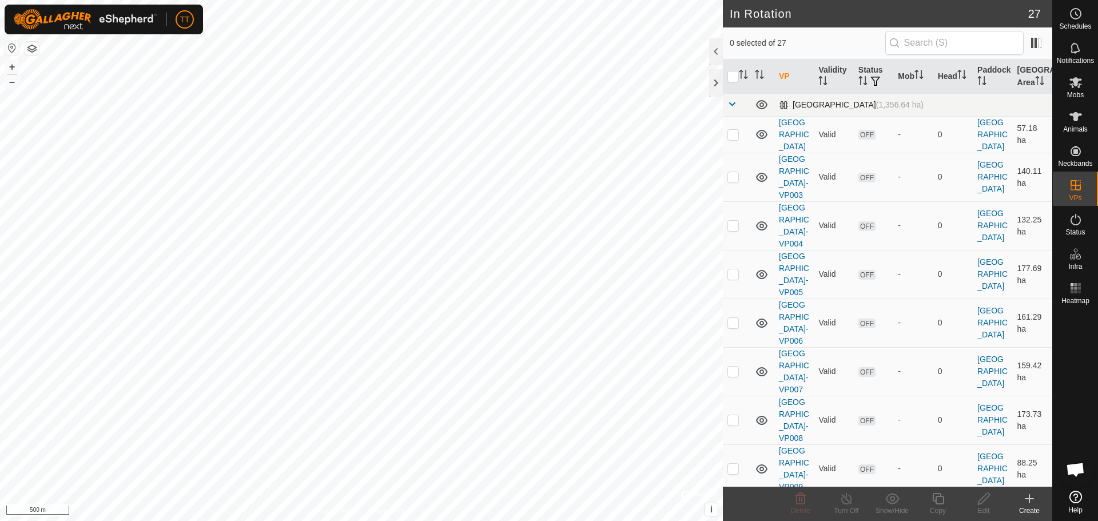
click at [730, 104] on span at bounding box center [732, 104] width 9 height 9
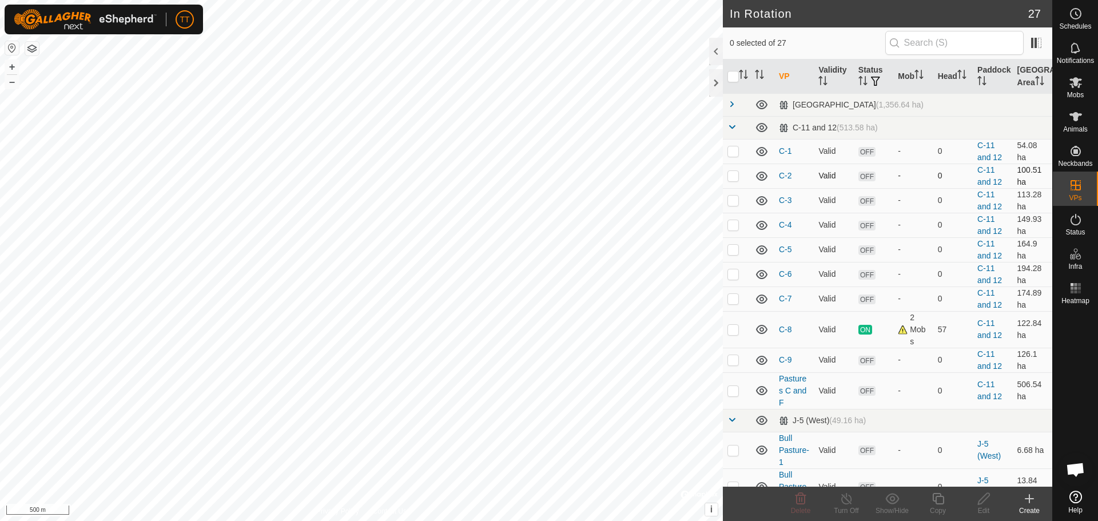
click at [733, 177] on p-checkbox at bounding box center [733, 175] width 11 height 9
click at [732, 153] on p-checkbox at bounding box center [733, 150] width 11 height 9
click at [735, 201] on p-checkbox at bounding box center [733, 200] width 11 height 9
click at [732, 220] on p-checkbox at bounding box center [733, 224] width 11 height 9
click at [732, 249] on p-checkbox at bounding box center [733, 249] width 11 height 9
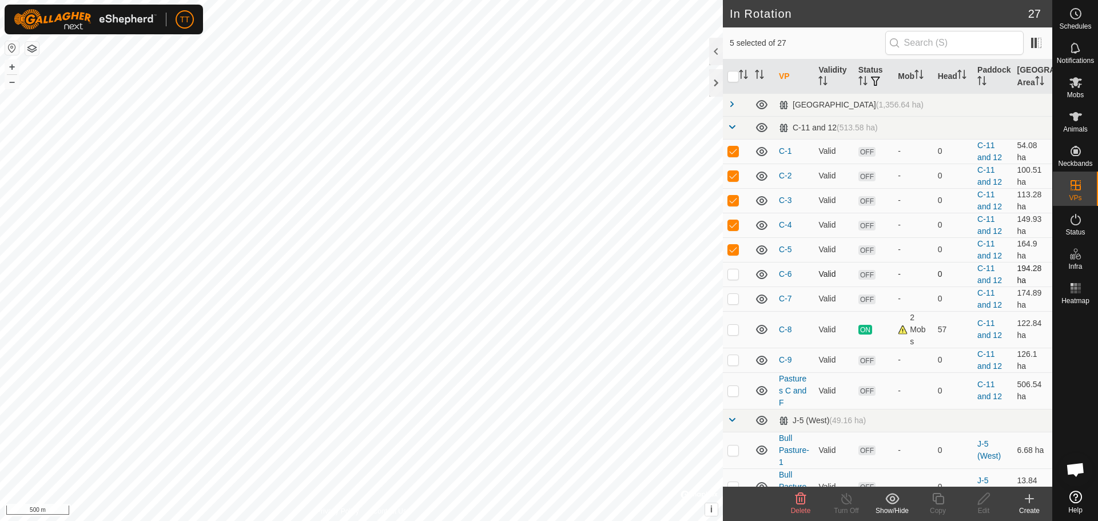
click at [736, 277] on p-checkbox at bounding box center [733, 273] width 11 height 9
click at [736, 303] on p-checkbox at bounding box center [733, 298] width 11 height 9
click at [733, 298] on p-checkbox at bounding box center [733, 298] width 11 height 9
click at [731, 273] on p-checkbox at bounding box center [733, 273] width 11 height 9
click at [737, 244] on td at bounding box center [736, 249] width 27 height 25
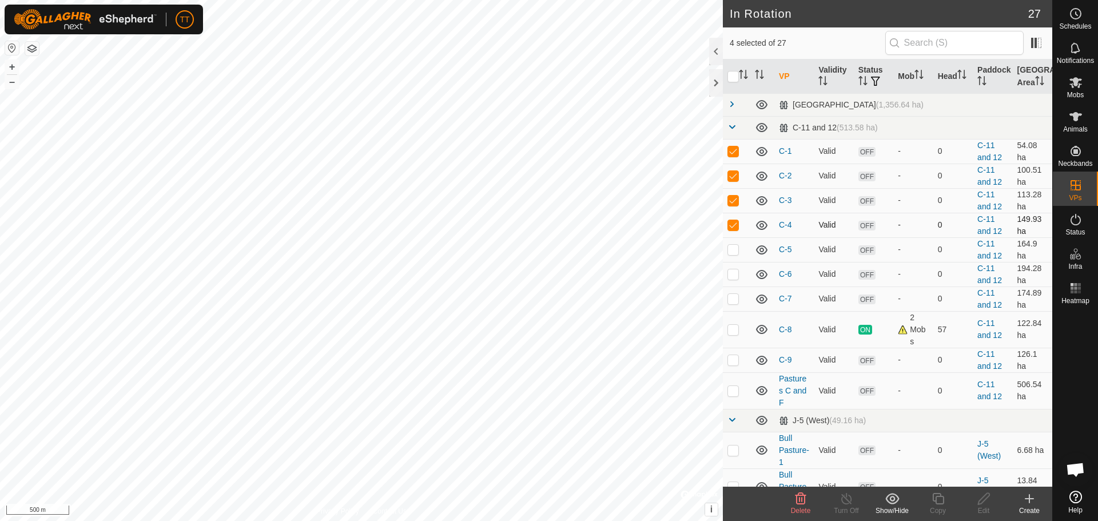
click at [732, 217] on td at bounding box center [736, 225] width 27 height 25
click at [736, 198] on p-checkbox at bounding box center [733, 200] width 11 height 9
click at [733, 171] on p-checkbox at bounding box center [733, 175] width 11 height 9
click at [734, 180] on p-tablecheckbox at bounding box center [733, 175] width 11 height 9
click at [736, 204] on p-checkbox at bounding box center [733, 200] width 11 height 9
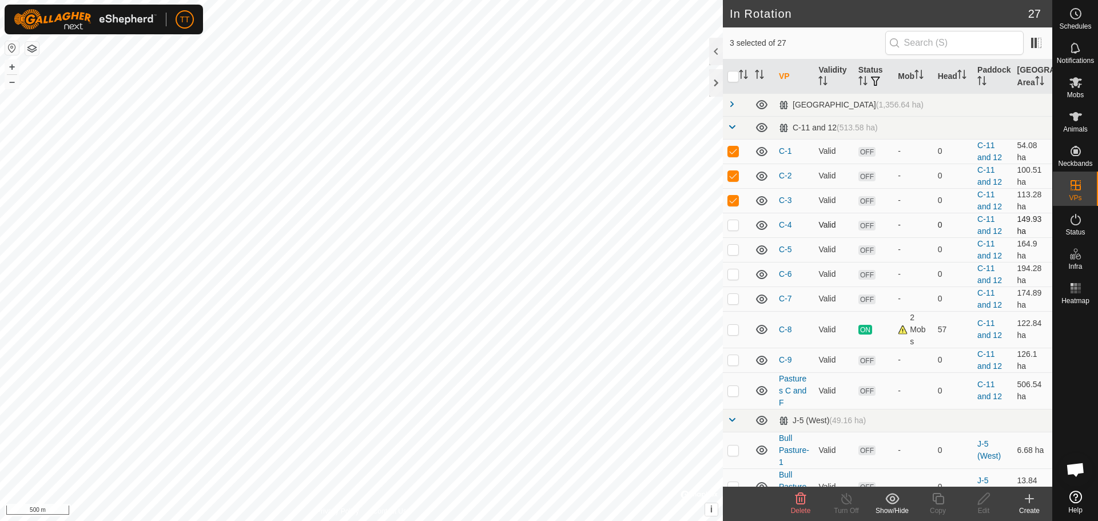
click at [736, 221] on p-checkbox at bounding box center [733, 224] width 11 height 9
click at [734, 249] on p-checkbox at bounding box center [733, 249] width 11 height 9
click at [730, 270] on p-checkbox at bounding box center [733, 273] width 11 height 9
click at [732, 299] on p-checkbox at bounding box center [733, 298] width 11 height 9
click at [733, 325] on p-checkbox at bounding box center [733, 329] width 11 height 9
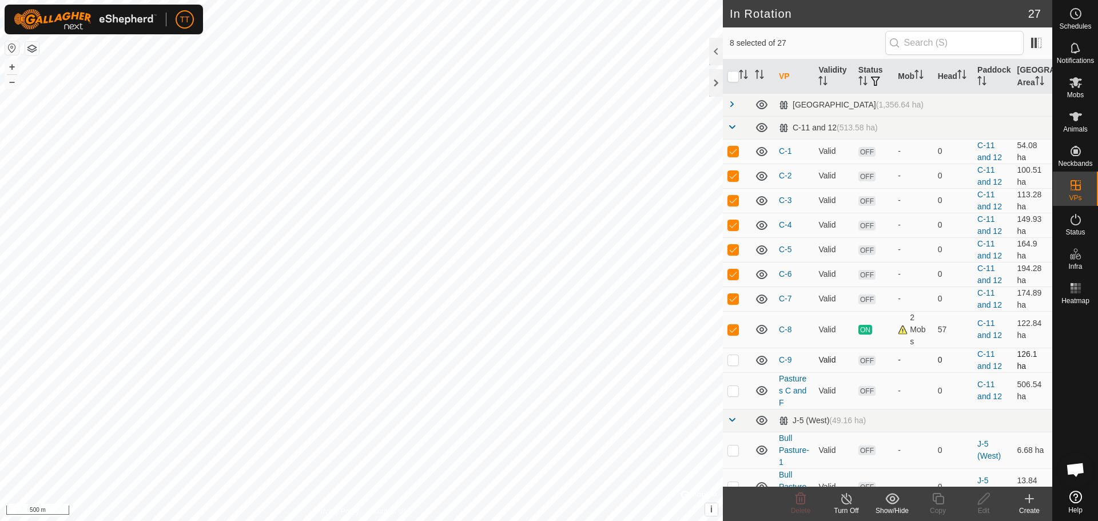
click at [736, 360] on p-checkbox at bounding box center [733, 359] width 11 height 9
drag, startPoint x: 732, startPoint y: 355, endPoint x: 733, endPoint y: 341, distance: 13.7
click at [732, 356] on p-checkbox at bounding box center [733, 359] width 11 height 9
click at [733, 328] on p-checkbox at bounding box center [733, 329] width 11 height 9
click at [736, 301] on p-checkbox at bounding box center [733, 298] width 11 height 9
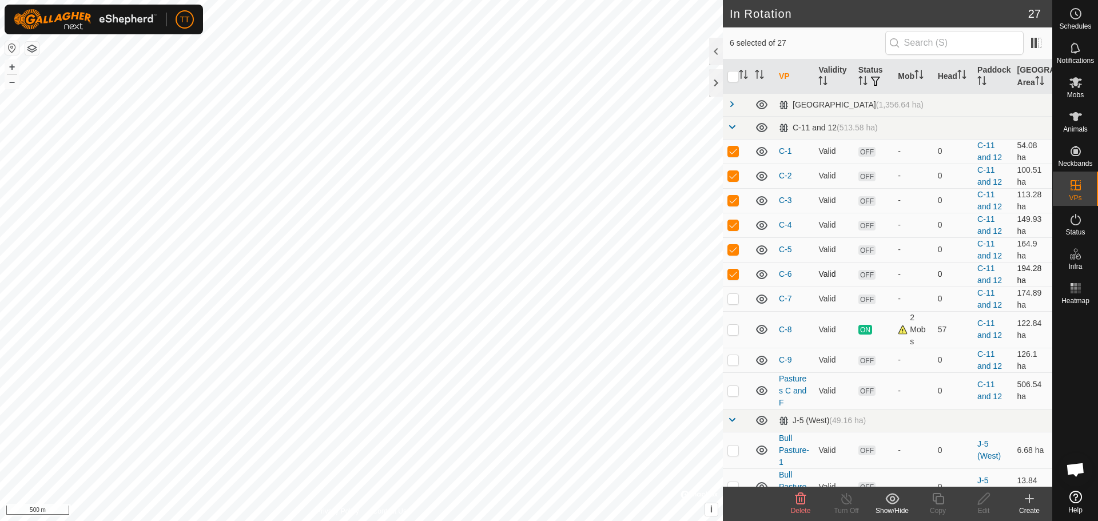
click at [730, 273] on p-checkbox at bounding box center [733, 273] width 11 height 9
drag, startPoint x: 734, startPoint y: 251, endPoint x: 729, endPoint y: 229, distance: 22.2
click at [734, 249] on p-checkbox at bounding box center [733, 249] width 11 height 9
click at [728, 222] on p-checkbox at bounding box center [733, 224] width 11 height 9
drag, startPoint x: 733, startPoint y: 198, endPoint x: 736, endPoint y: 182, distance: 15.7
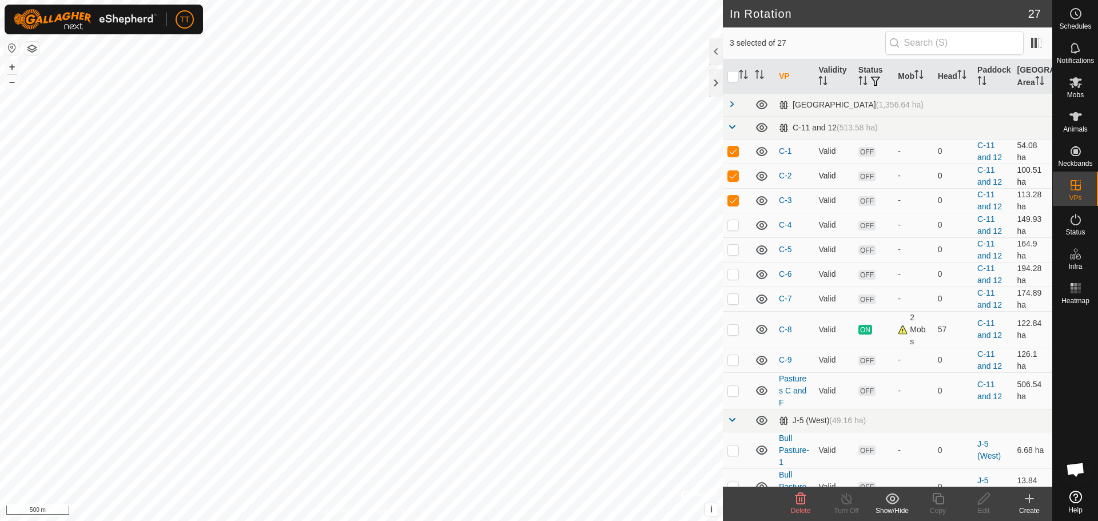
click at [734, 198] on p-checkbox at bounding box center [733, 200] width 11 height 9
drag, startPoint x: 736, startPoint y: 178, endPoint x: 728, endPoint y: 153, distance: 25.9
click at [735, 173] on p-checkbox at bounding box center [733, 175] width 11 height 9
click at [728, 151] on p-checkbox at bounding box center [733, 150] width 11 height 9
click at [736, 150] on p-checkbox at bounding box center [733, 150] width 11 height 9
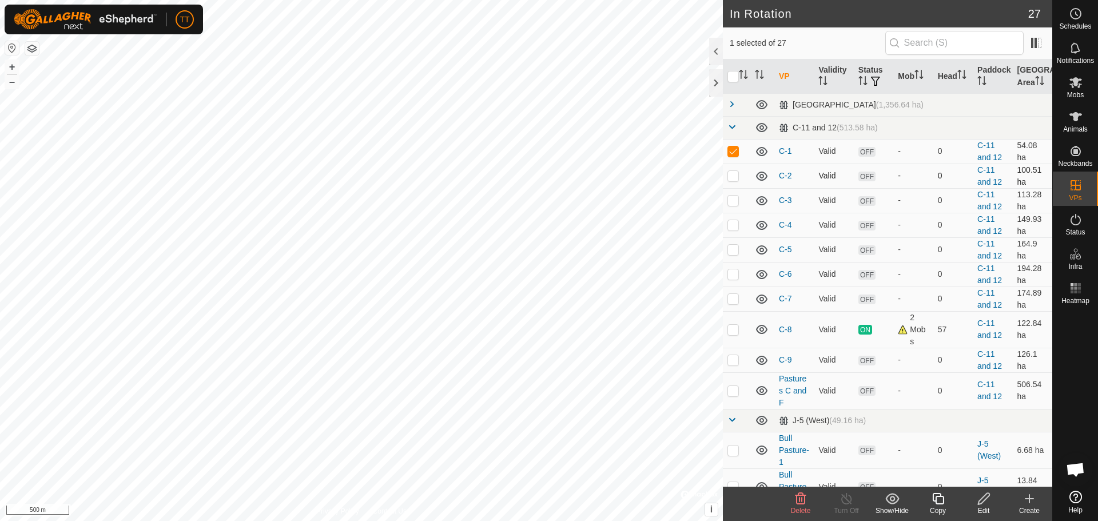
click at [733, 176] on p-checkbox at bounding box center [733, 175] width 11 height 9
click at [731, 199] on p-checkbox at bounding box center [733, 200] width 11 height 9
click at [731, 226] on p-checkbox at bounding box center [733, 224] width 11 height 9
click at [736, 255] on td at bounding box center [736, 249] width 27 height 25
click at [735, 275] on p-checkbox at bounding box center [733, 273] width 11 height 9
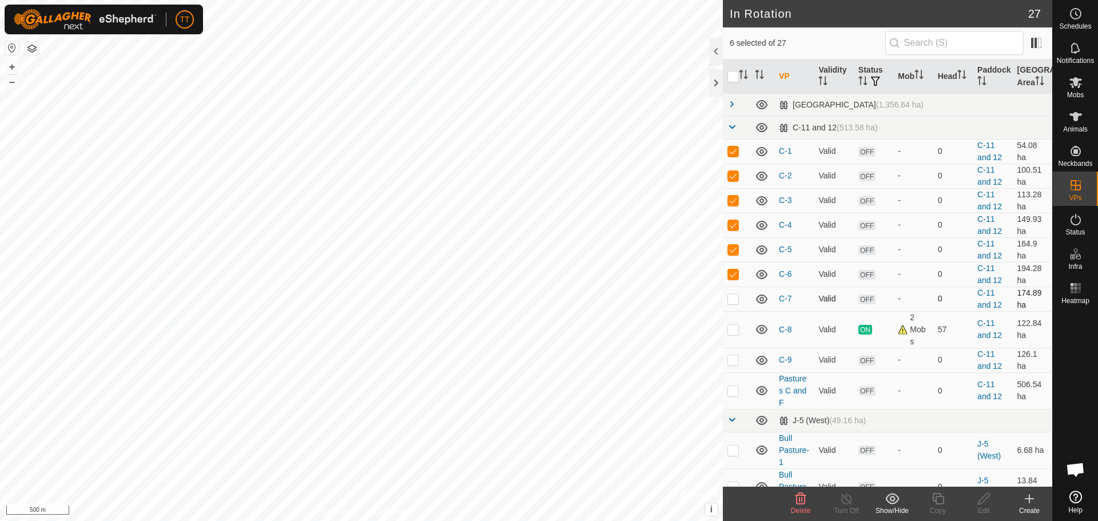
click at [738, 296] on p-checkbox at bounding box center [733, 298] width 11 height 9
click at [732, 329] on p-checkbox at bounding box center [733, 329] width 11 height 9
click at [734, 156] on p-tablecheckbox at bounding box center [733, 150] width 11 height 9
click at [733, 169] on td at bounding box center [736, 176] width 27 height 25
click at [729, 202] on p-checkbox at bounding box center [733, 200] width 11 height 9
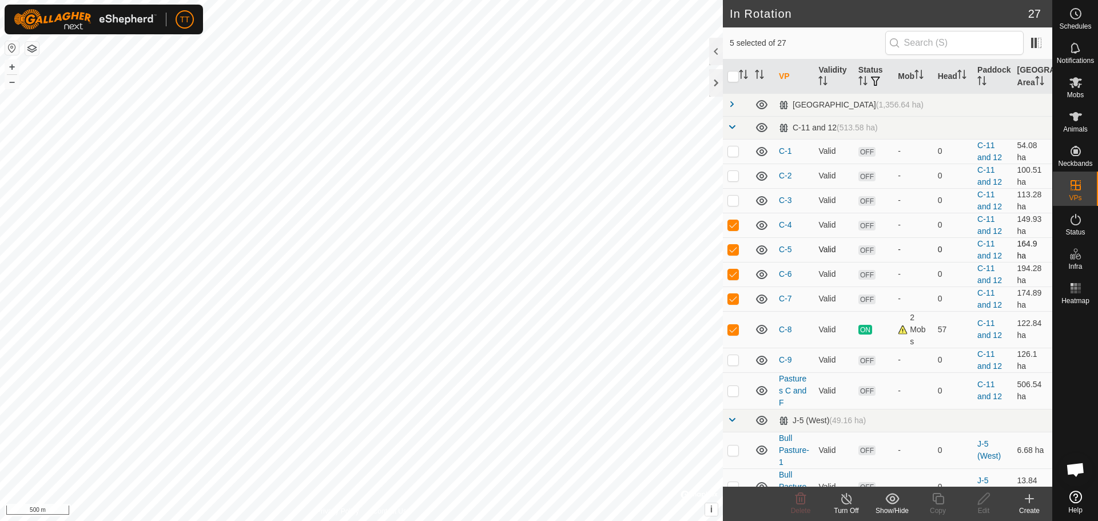
drag, startPoint x: 732, startPoint y: 227, endPoint x: 730, endPoint y: 241, distance: 15.0
click at [733, 227] on p-checkbox at bounding box center [733, 224] width 11 height 9
click at [731, 250] on p-checkbox at bounding box center [733, 249] width 11 height 9
click at [739, 271] on td at bounding box center [736, 274] width 27 height 25
click at [733, 295] on p-checkbox at bounding box center [733, 298] width 11 height 9
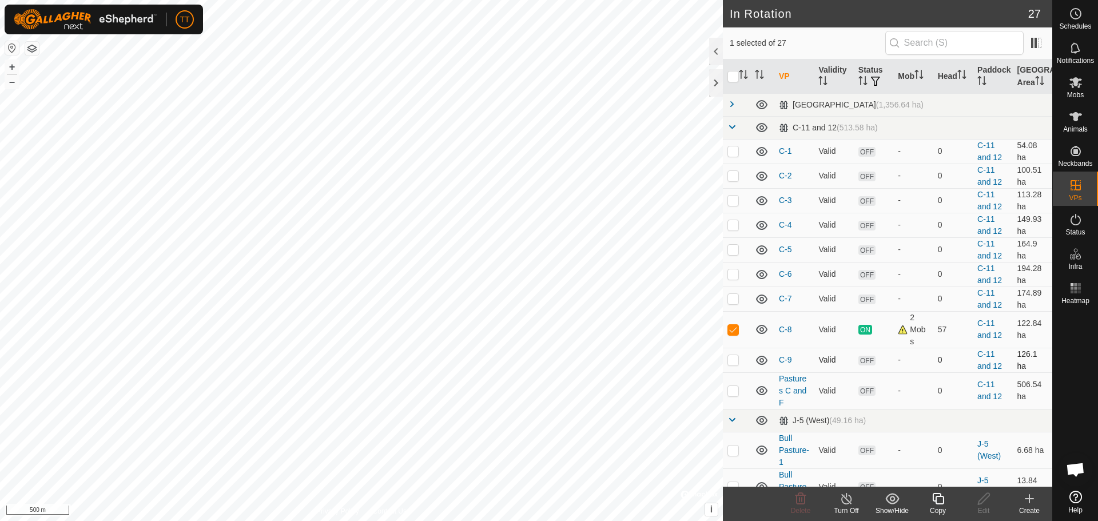
click at [733, 361] on p-checkbox at bounding box center [733, 359] width 11 height 9
click at [739, 328] on td at bounding box center [736, 329] width 27 height 37
click at [733, 360] on p-checkbox at bounding box center [733, 359] width 11 height 9
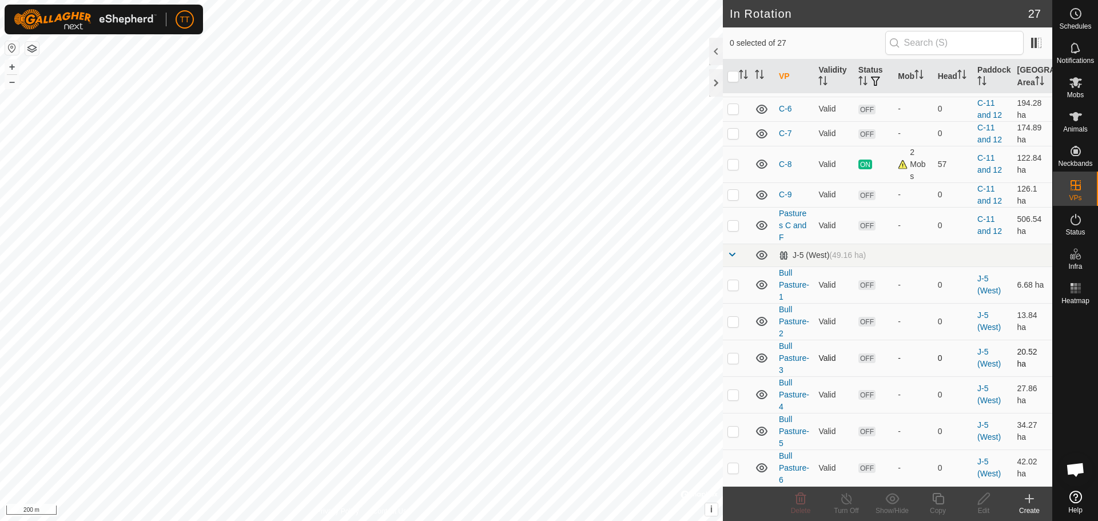
scroll to position [172, 0]
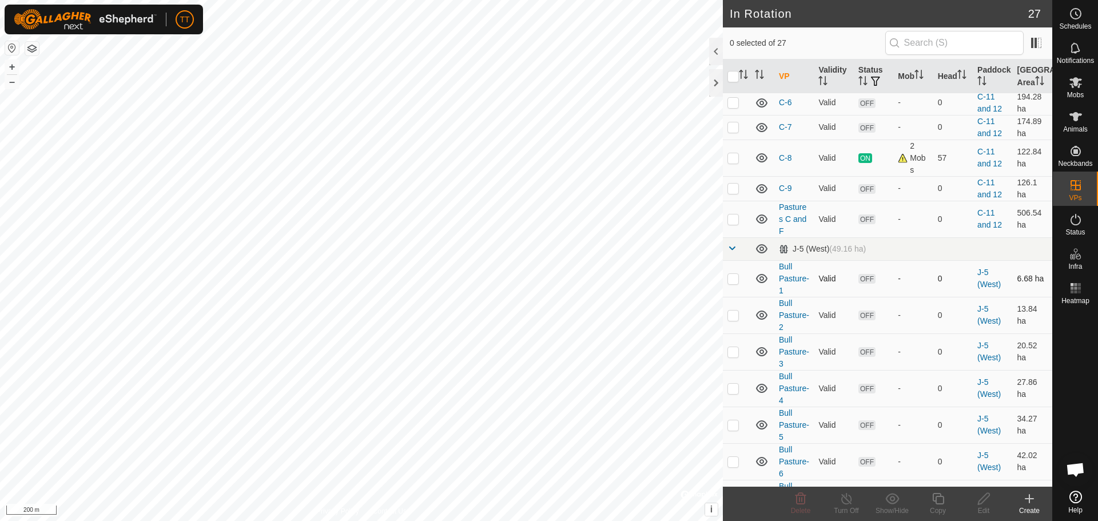
click at [734, 279] on p-checkbox at bounding box center [733, 278] width 11 height 9
click at [733, 319] on p-checkbox at bounding box center [733, 315] width 11 height 9
drag, startPoint x: 732, startPoint y: 348, endPoint x: 729, endPoint y: 355, distance: 8.0
click at [732, 349] on p-checkbox at bounding box center [733, 351] width 11 height 9
click at [735, 386] on p-checkbox at bounding box center [733, 388] width 11 height 9
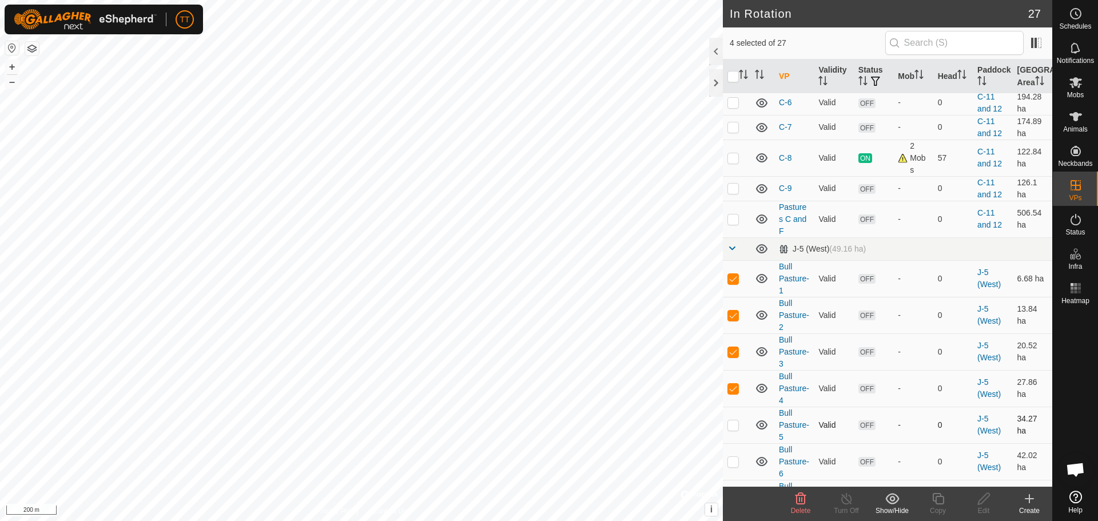
click at [732, 422] on p-checkbox at bounding box center [733, 424] width 11 height 9
click at [733, 461] on p-checkbox at bounding box center [733, 461] width 11 height 9
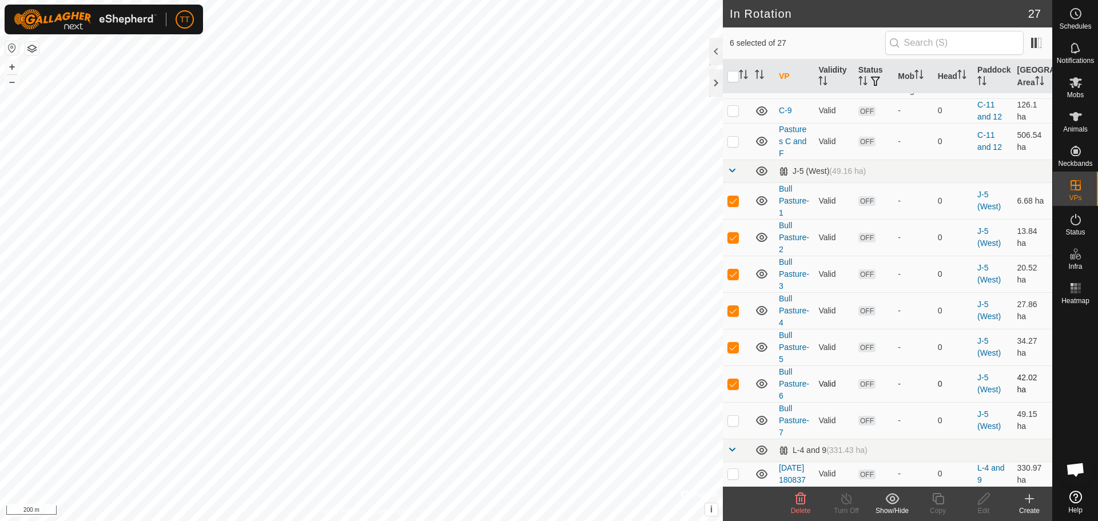
scroll to position [261, 0]
click at [735, 416] on p-checkbox at bounding box center [733, 420] width 11 height 9
click at [734, 416] on p-checkbox at bounding box center [733, 420] width 11 height 9
click at [735, 379] on p-checkbox at bounding box center [733, 383] width 11 height 9
click at [729, 343] on p-checkbox at bounding box center [733, 347] width 11 height 9
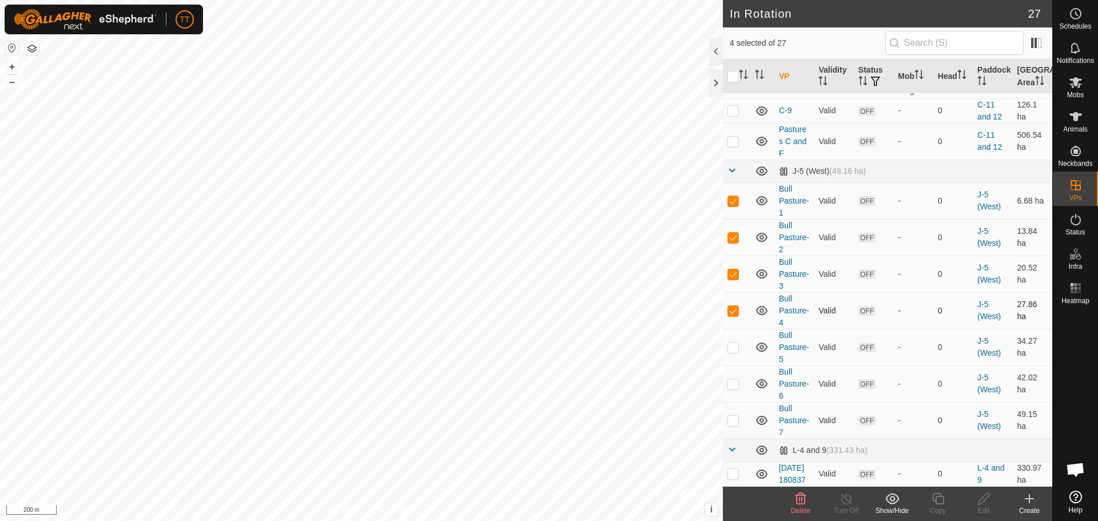
click at [738, 306] on p-checkbox at bounding box center [733, 310] width 11 height 9
click at [733, 269] on p-checkbox at bounding box center [733, 273] width 11 height 9
click at [736, 233] on p-checkbox at bounding box center [733, 237] width 11 height 9
click at [730, 469] on p-checkbox at bounding box center [733, 473] width 11 height 9
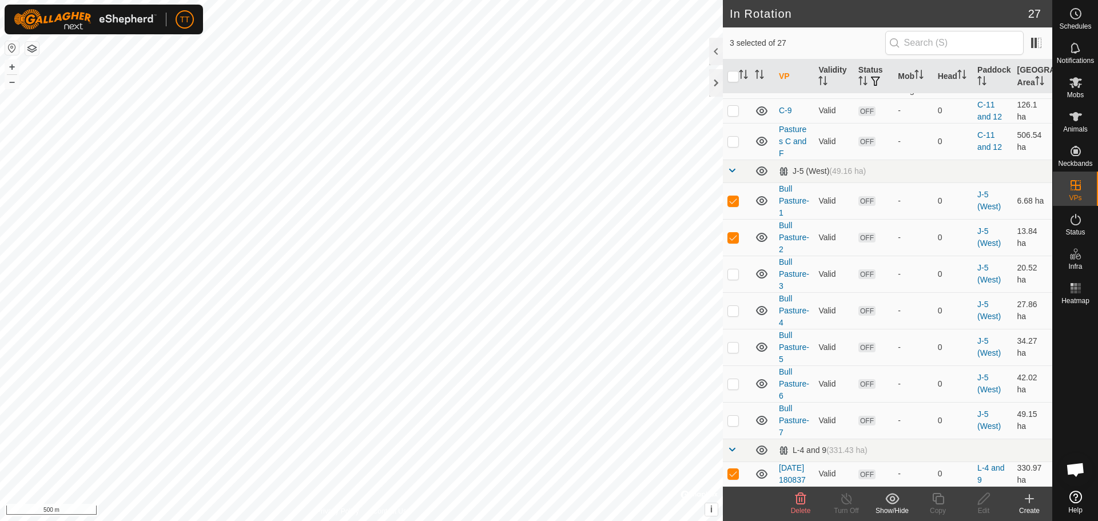
click at [797, 502] on icon at bounding box center [801, 498] width 11 height 11
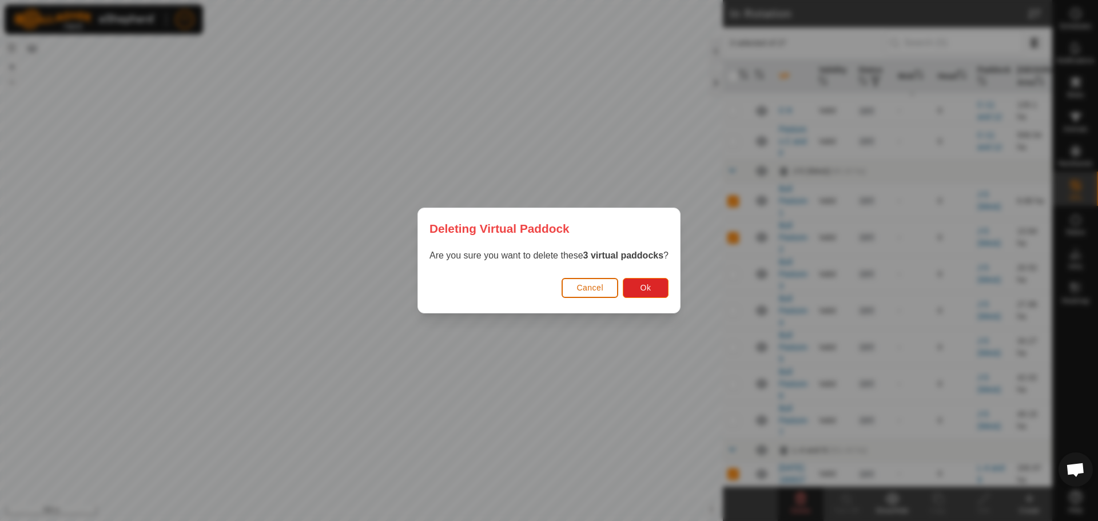
click at [599, 289] on span "Cancel" at bounding box center [590, 287] width 27 height 9
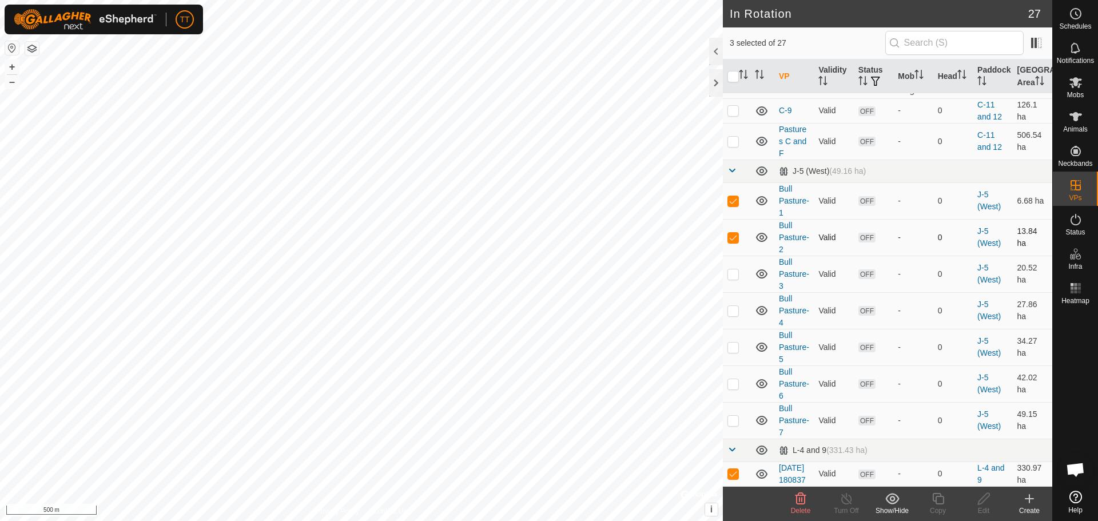
click at [730, 233] on p-checkbox at bounding box center [733, 237] width 11 height 9
drag, startPoint x: 734, startPoint y: 187, endPoint x: 733, endPoint y: 200, distance: 12.7
click at [734, 196] on p-checkbox at bounding box center [733, 200] width 11 height 9
click at [807, 497] on icon at bounding box center [801, 499] width 14 height 14
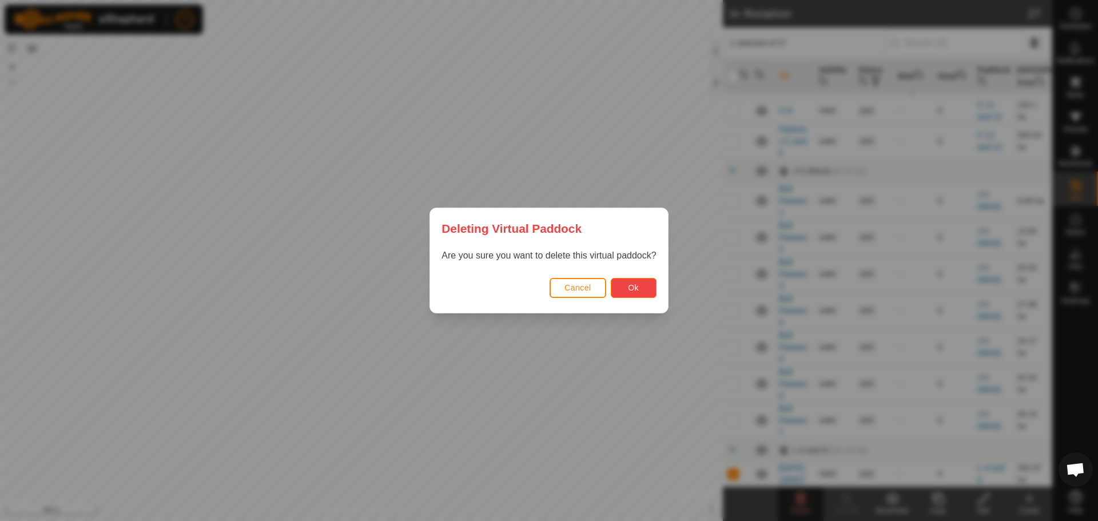
click at [631, 289] on span "Ok" at bounding box center [633, 287] width 11 height 9
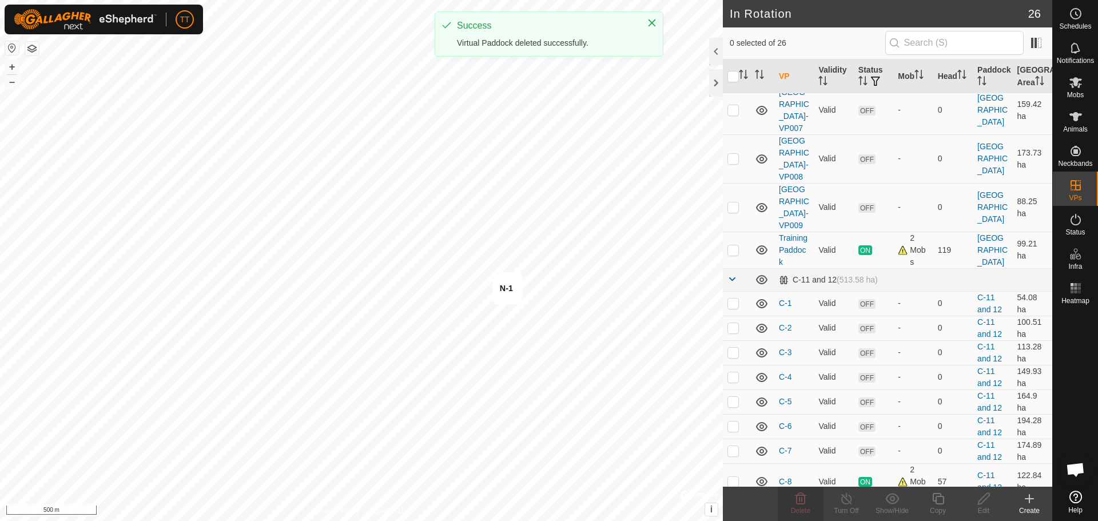
scroll to position [0, 0]
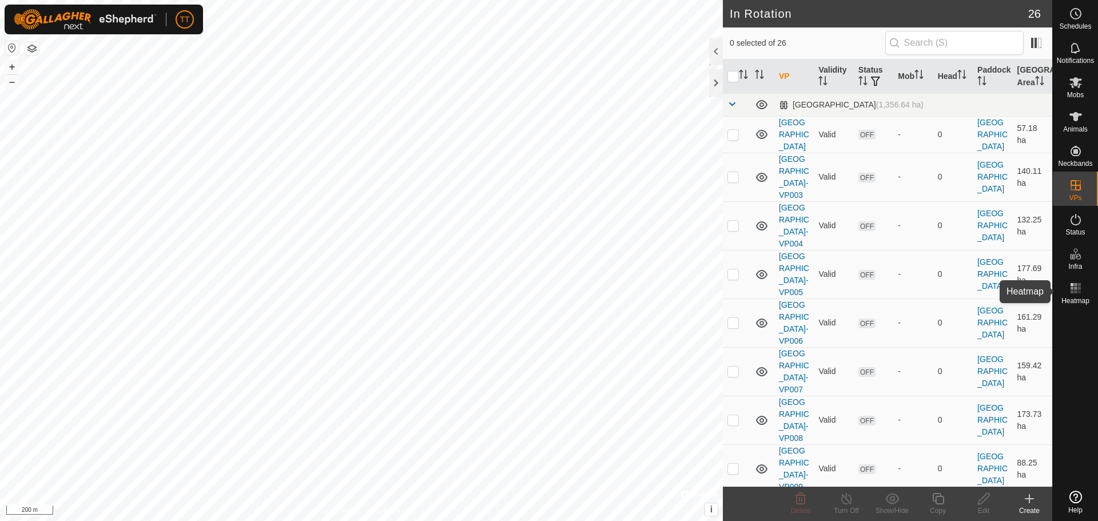
click at [1071, 292] on rect at bounding box center [1072, 292] width 3 height 3
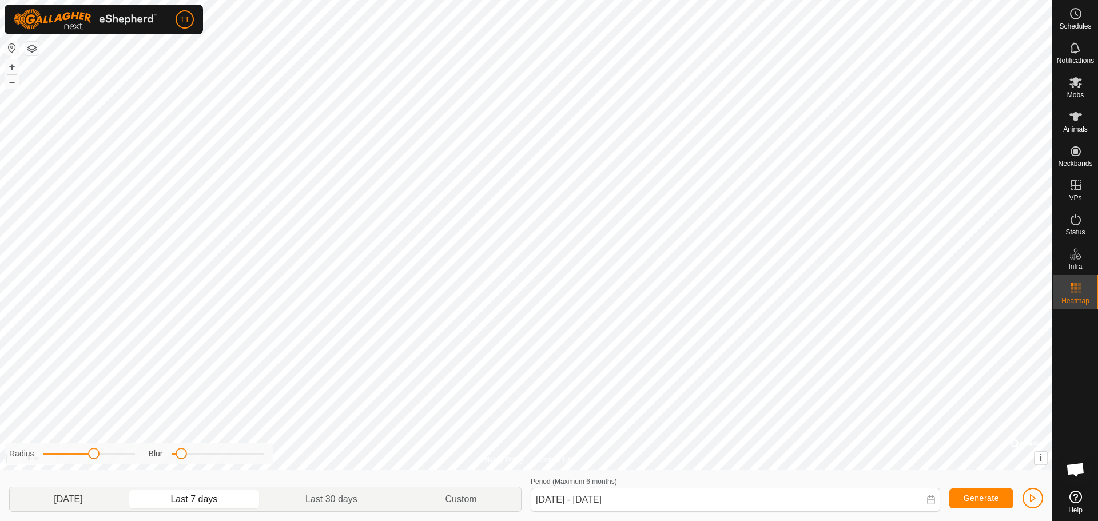
click at [73, 497] on p-togglebutton "[DATE]" at bounding box center [68, 499] width 117 height 24
type input "[DATE] - [DATE]"
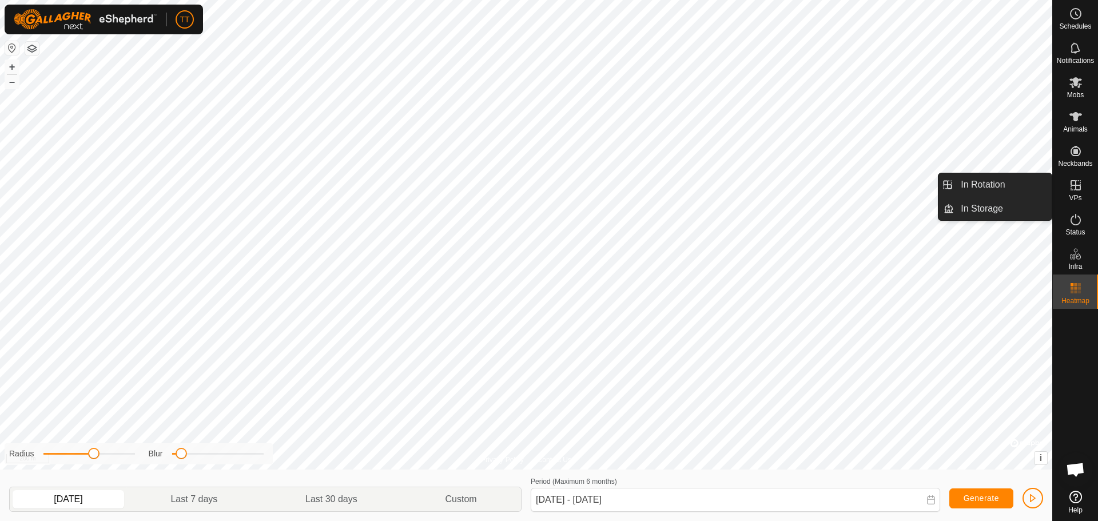
click at [1079, 190] on icon at bounding box center [1076, 185] width 10 height 10
click at [964, 187] on link "In Rotation" at bounding box center [1003, 184] width 98 height 23
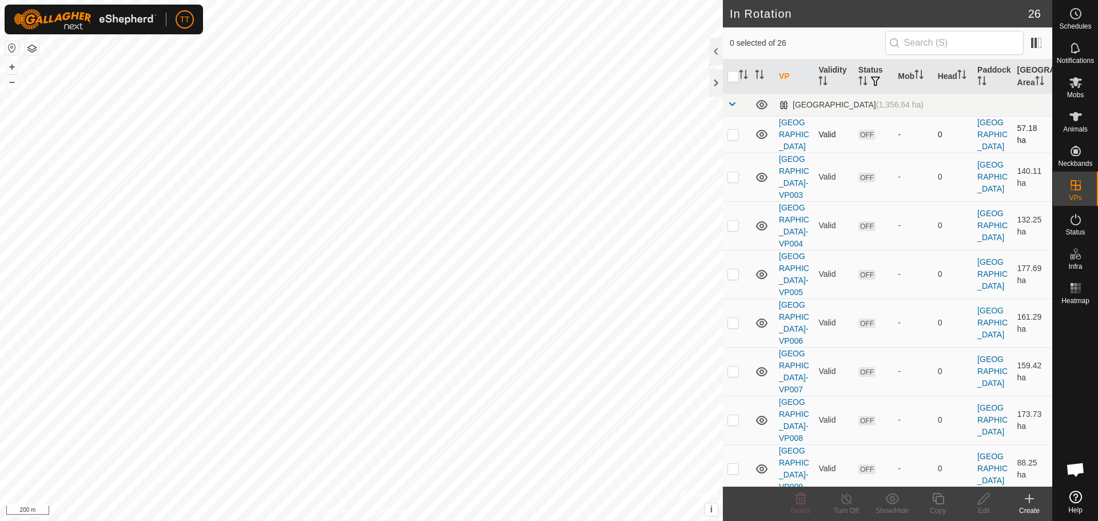
click at [733, 138] on p-checkbox at bounding box center [733, 134] width 11 height 9
click at [805, 500] on icon at bounding box center [801, 498] width 11 height 11
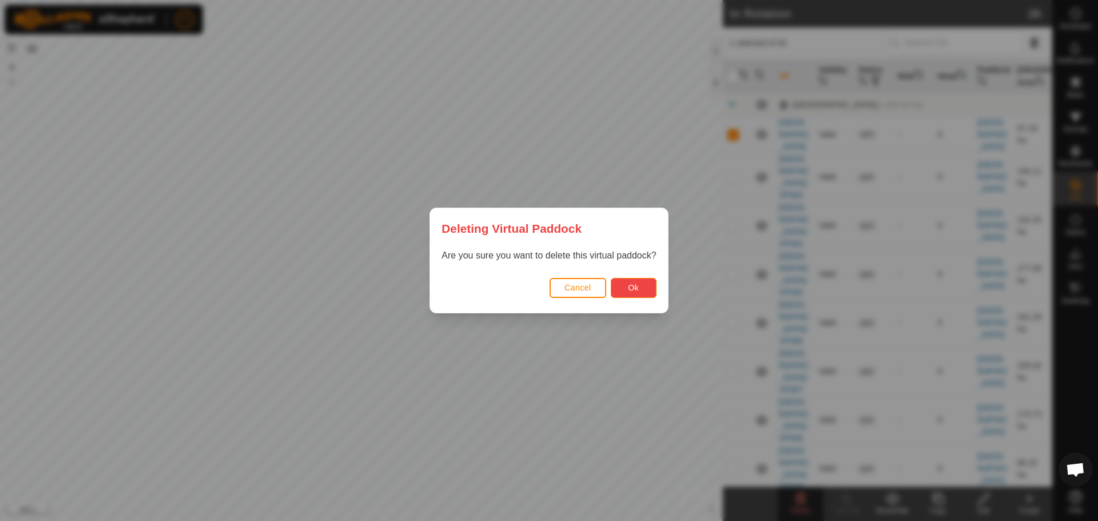
click at [631, 291] on span "Ok" at bounding box center [633, 287] width 11 height 9
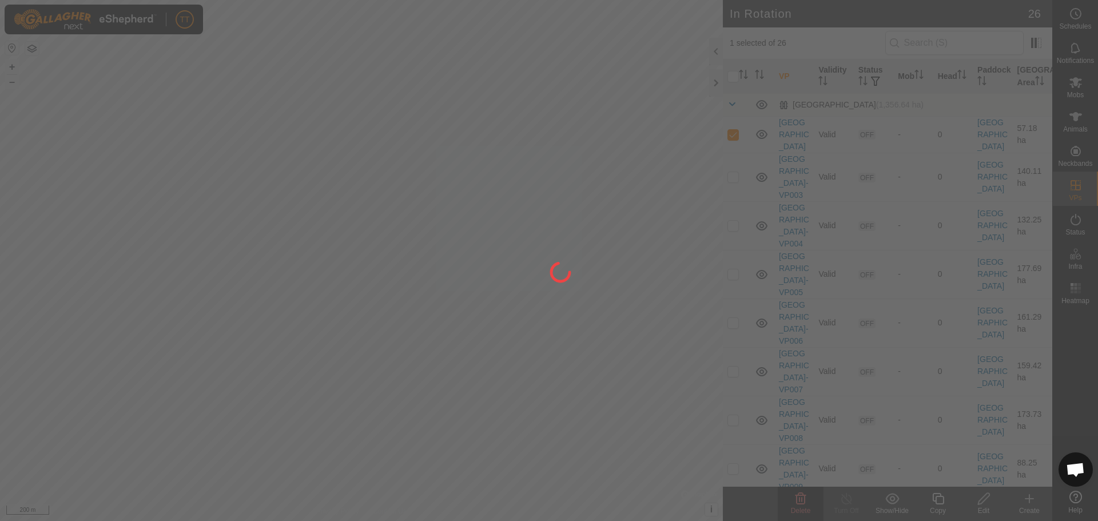
checkbox input "false"
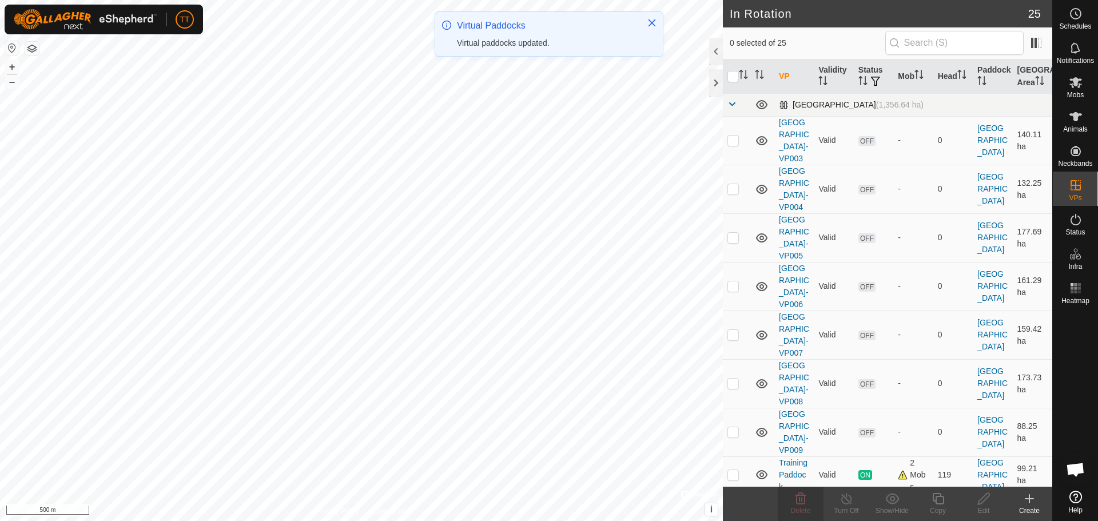
click at [734, 105] on span at bounding box center [732, 104] width 9 height 9
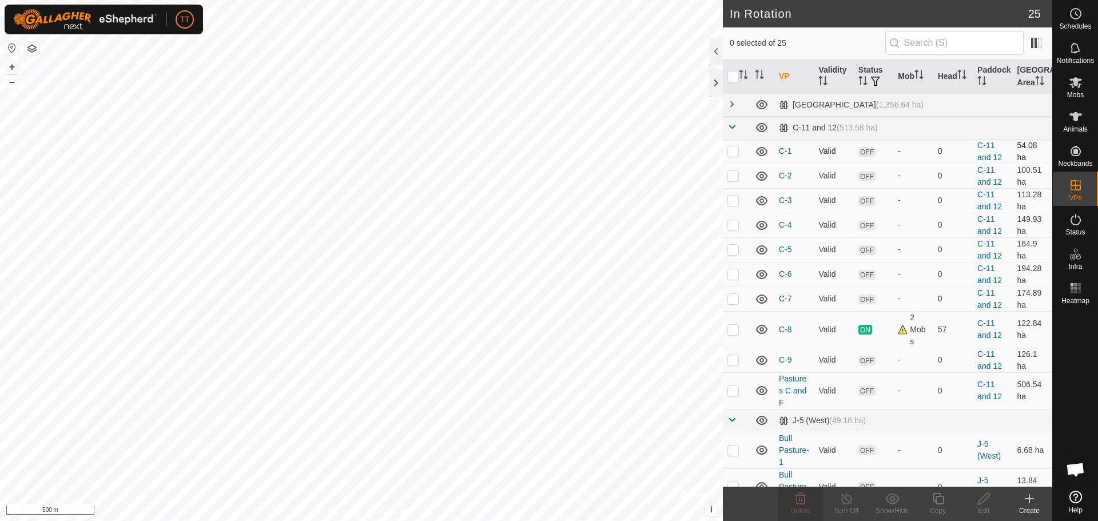
click at [734, 153] on p-checkbox at bounding box center [733, 150] width 11 height 9
checkbox input "true"
click at [736, 181] on td at bounding box center [736, 176] width 27 height 25
checkbox input "true"
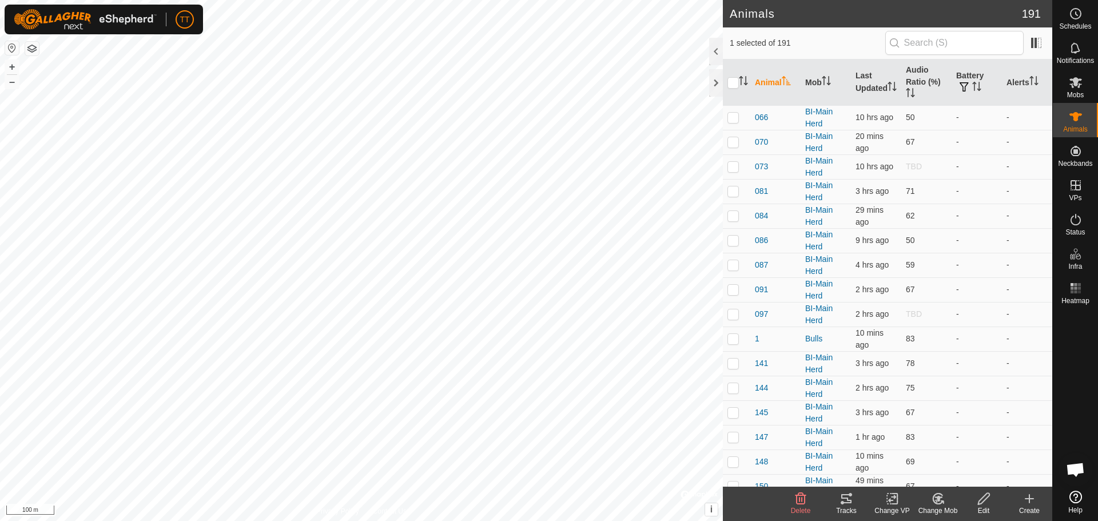
click at [857, 495] on tracks-svg-icon at bounding box center [847, 499] width 46 height 14
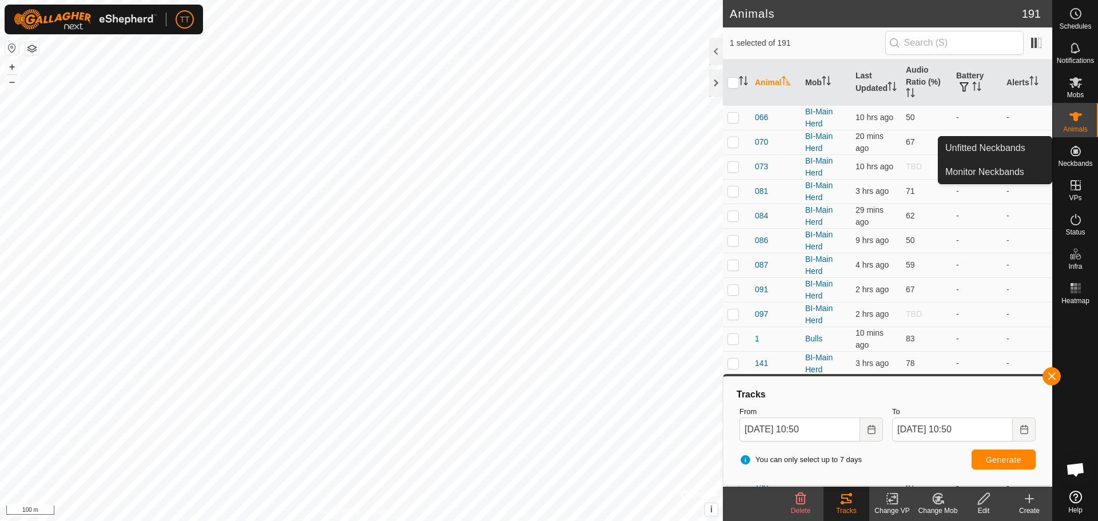
click at [1087, 152] on div "Neckbands" at bounding box center [1075, 154] width 45 height 34
click at [998, 178] on link "Monitor Neckbands" at bounding box center [995, 172] width 113 height 23
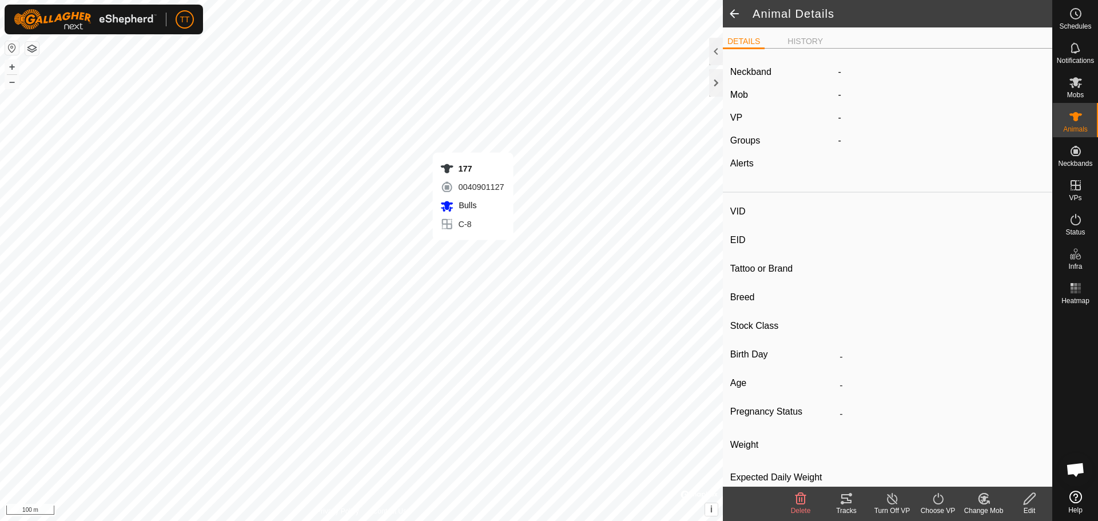
type input "177"
type input "124000179564978"
type input "77"
type input "Angus Cross"
type input "-"
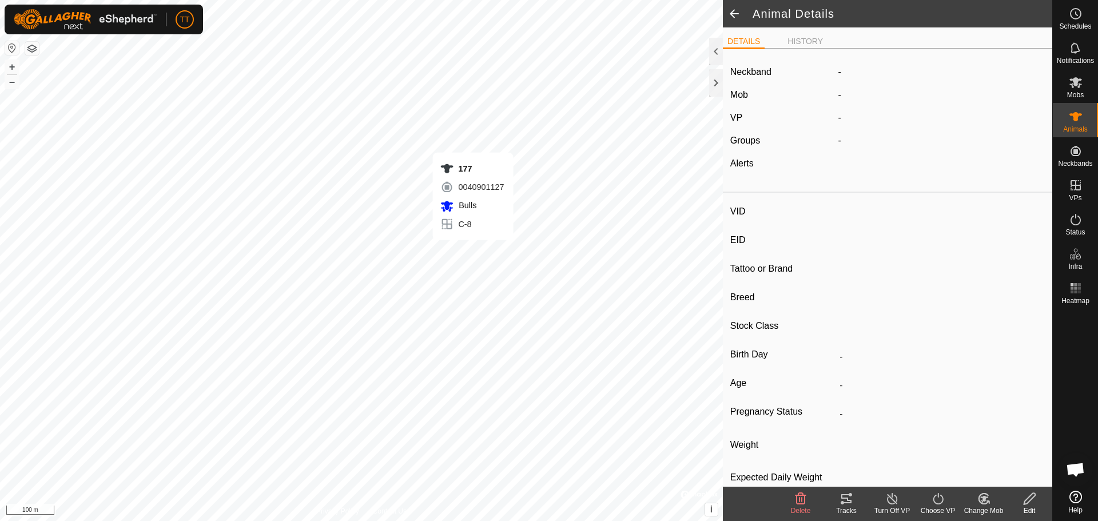
type input "01/2019"
type input "6 years 10 months"
type input "0 kg"
type input "-"
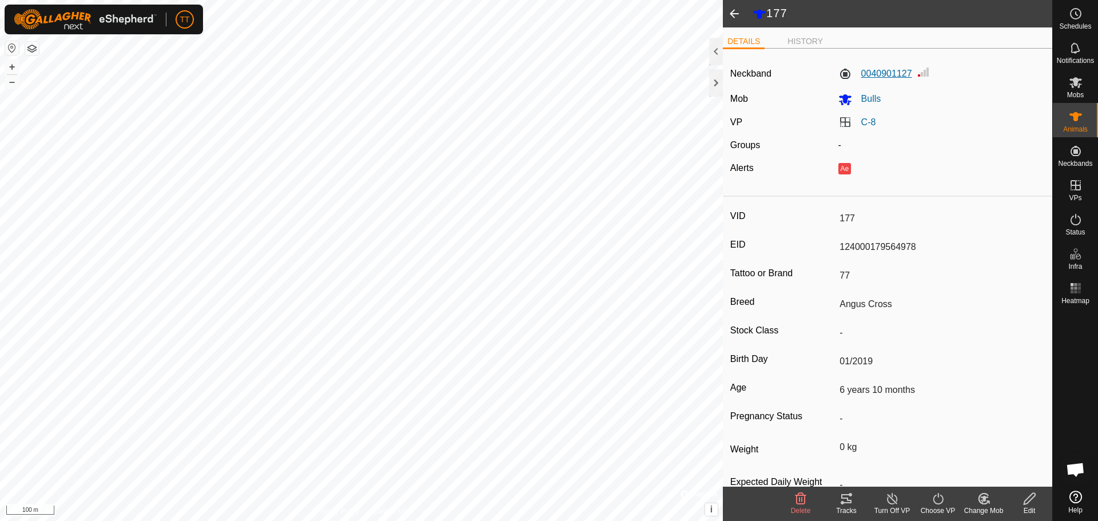
click at [879, 76] on label "0040901127" at bounding box center [876, 74] width 74 height 14
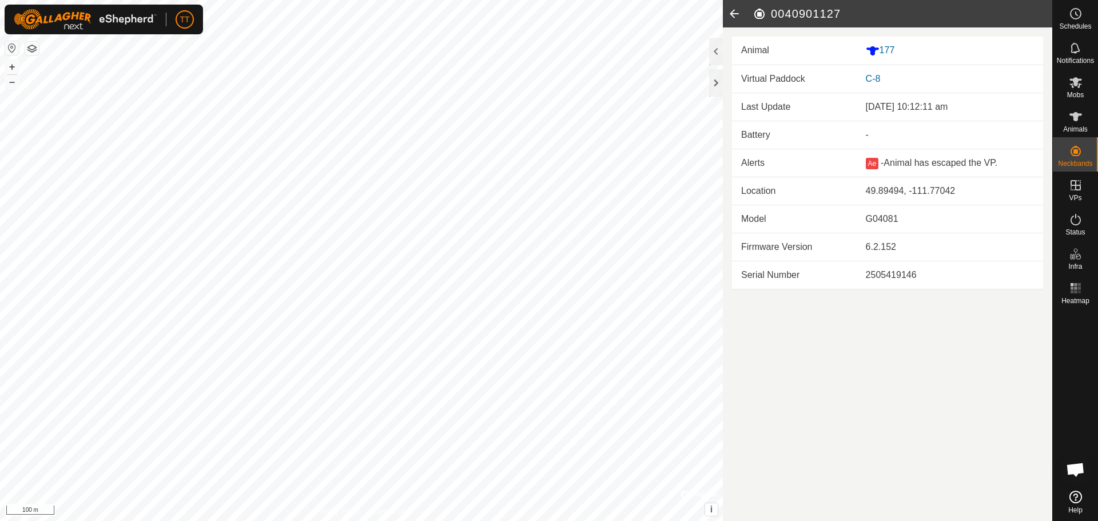
drag, startPoint x: 917, startPoint y: 107, endPoint x: 968, endPoint y: 104, distance: 51.0
click at [968, 104] on div "3 Oct 2025, 10:12:11 am" at bounding box center [950, 107] width 168 height 14
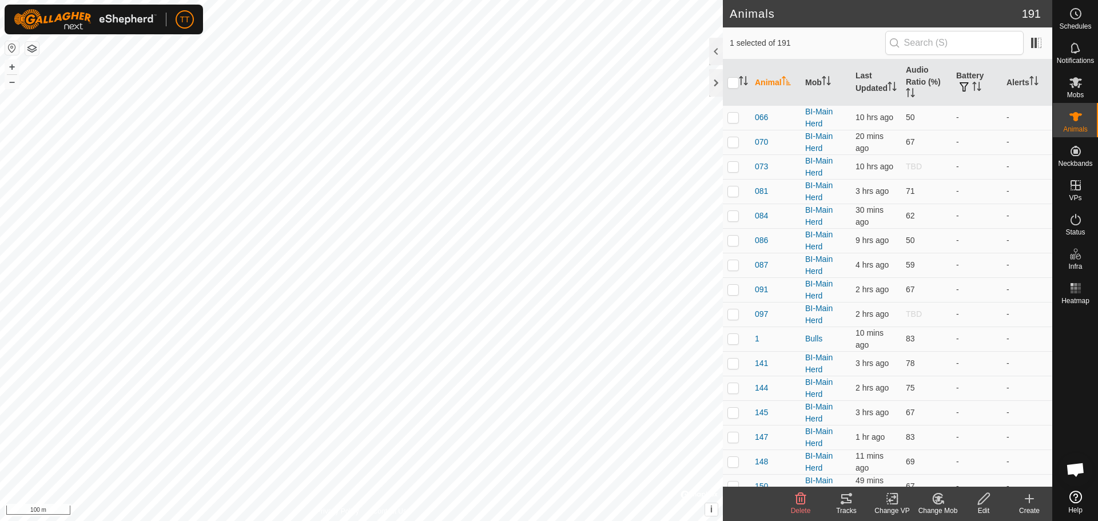
click at [840, 499] on icon at bounding box center [847, 499] width 14 height 14
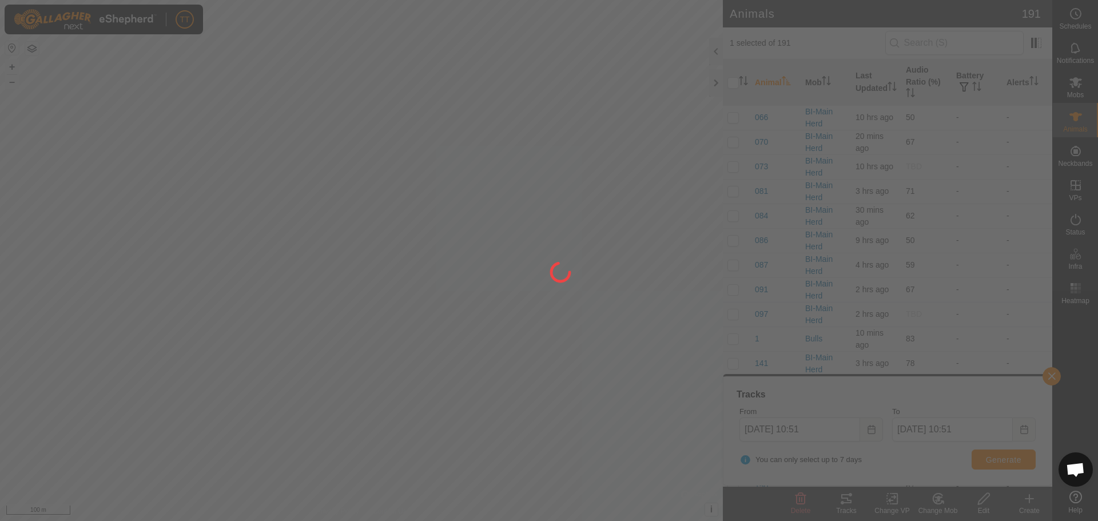
click at [840, 499] on div at bounding box center [549, 260] width 1098 height 521
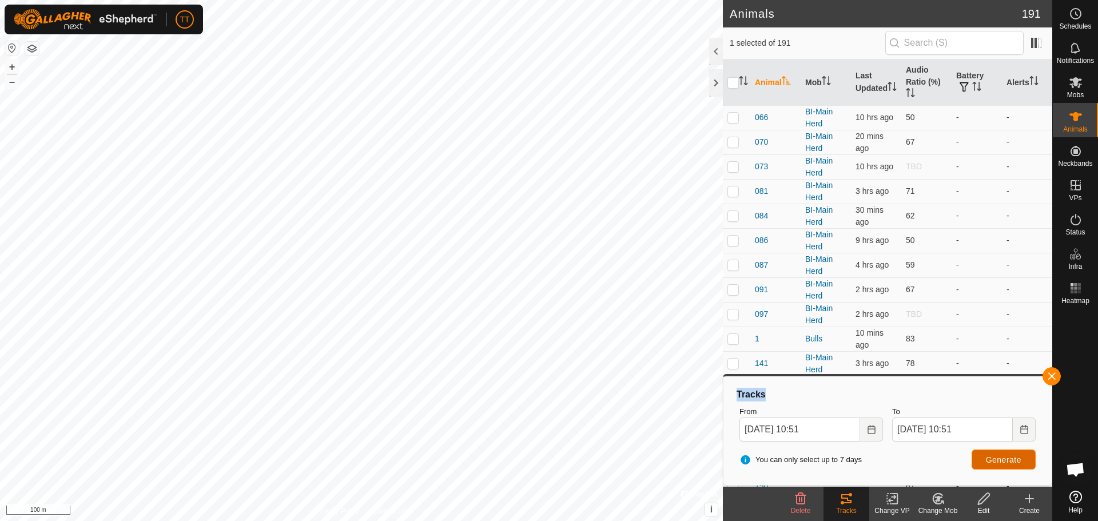
click at [1004, 456] on span "Generate" at bounding box center [1003, 459] width 35 height 9
click at [868, 427] on icon "Choose Date" at bounding box center [871, 429] width 7 height 9
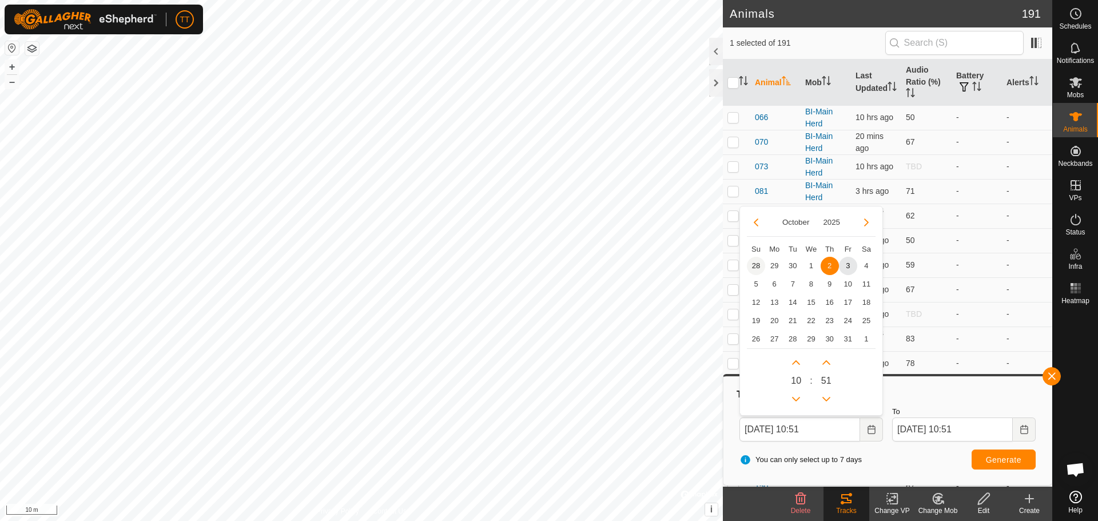
click at [758, 265] on span "28" at bounding box center [756, 266] width 18 height 18
type input "28 Sep, 2025 10:51"
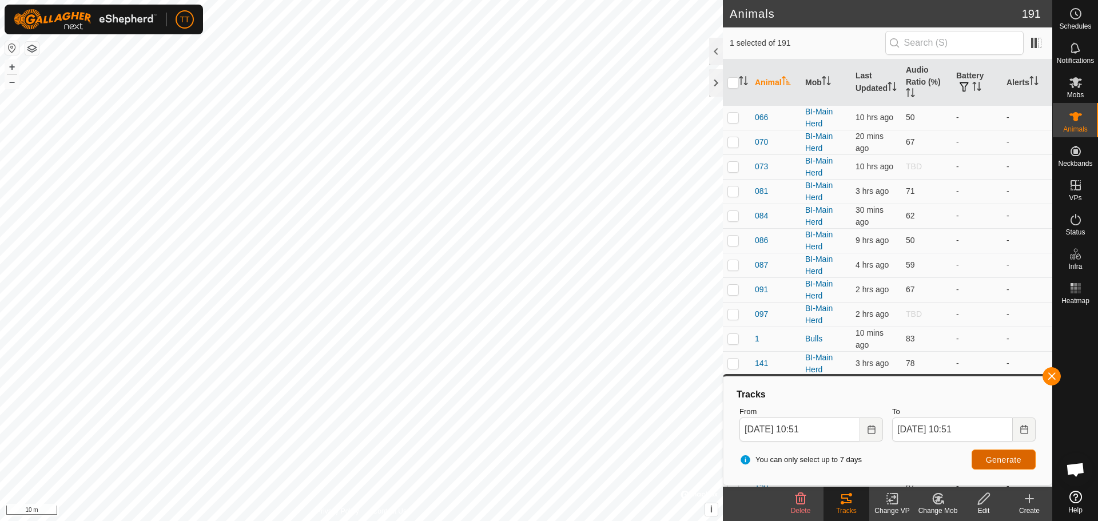
click at [998, 463] on span "Generate" at bounding box center [1003, 459] width 35 height 9
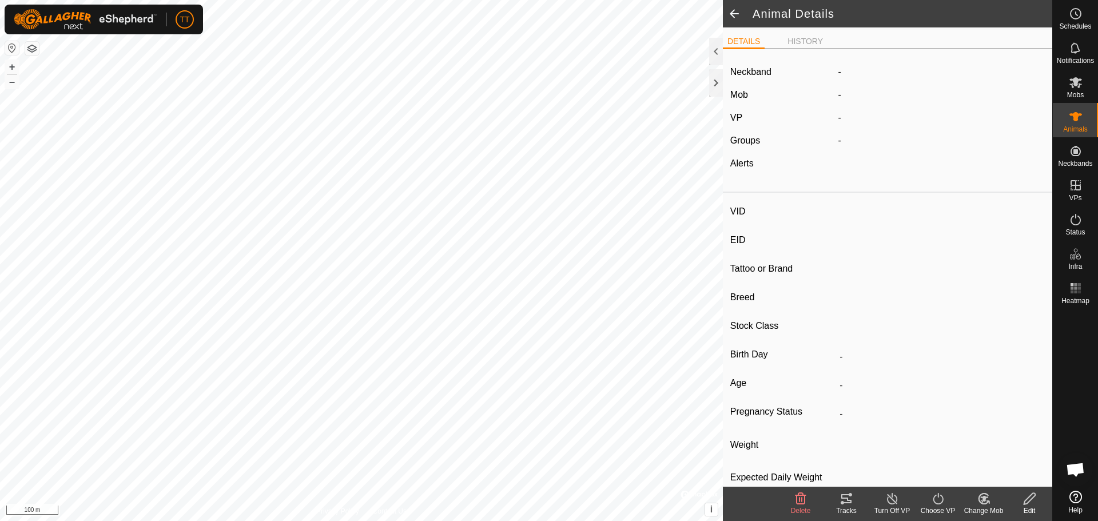
type input "403"
type input "124000179564754"
type input "-"
type input "Red Angus"
type input "Heifer"
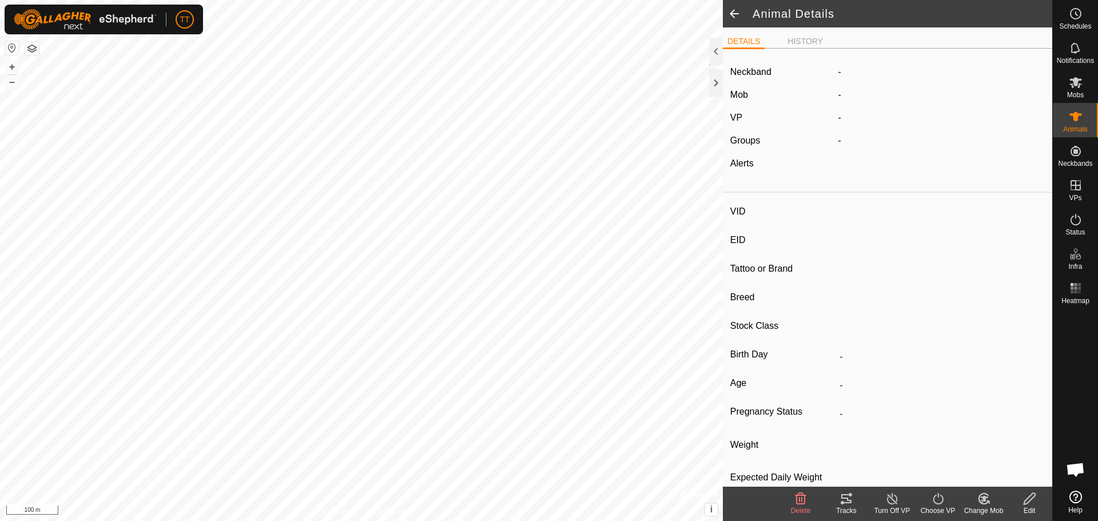
type input "01/2024"
type input "1 year 9 months"
type input "0 kg"
type input "-"
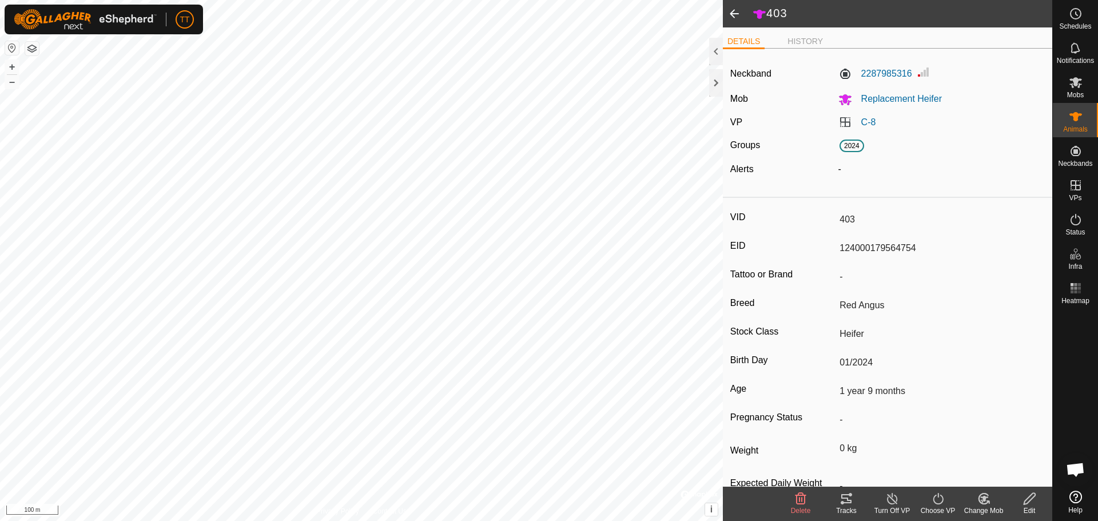
click at [853, 506] on div "Tracks" at bounding box center [847, 511] width 46 height 10
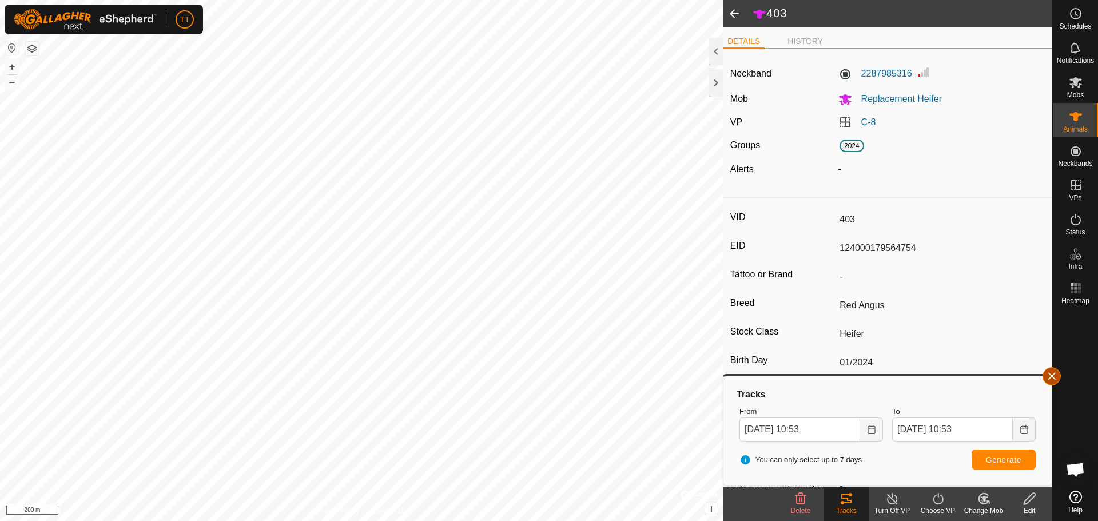
click at [1051, 377] on button "button" at bounding box center [1052, 376] width 18 height 18
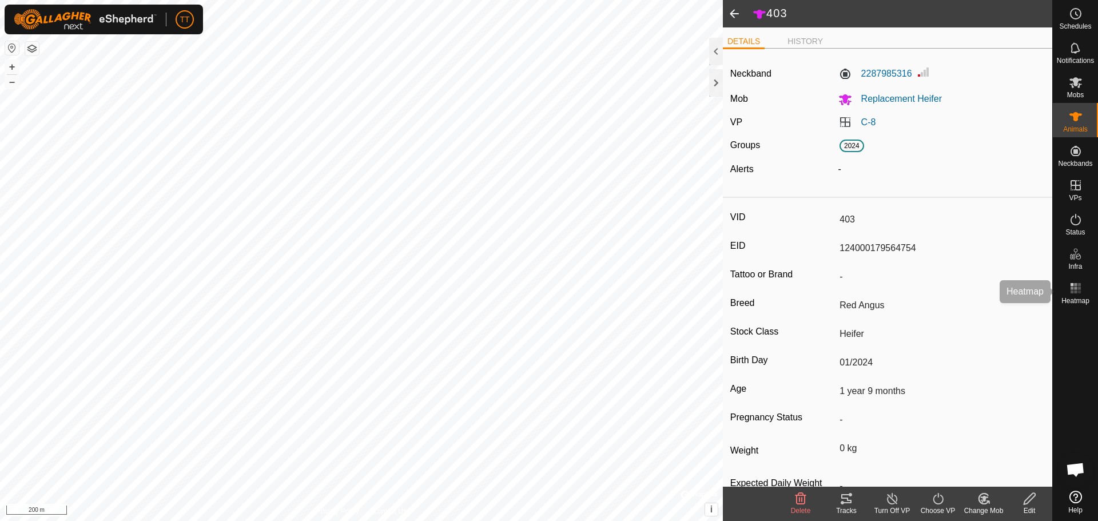
drag, startPoint x: 1075, startPoint y: 295, endPoint x: 1080, endPoint y: 290, distance: 6.5
click at [1076, 294] on icon at bounding box center [1076, 288] width 14 height 14
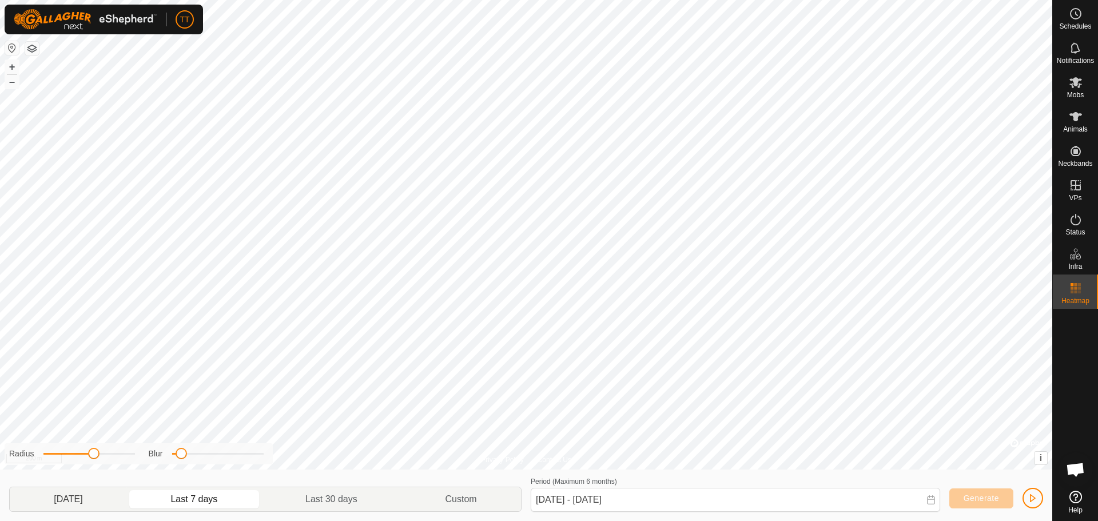
click at [105, 502] on p-togglebutton "[DATE]" at bounding box center [68, 499] width 117 height 24
type input "[DATE] - [DATE]"
